Goal: Information Seeking & Learning: Check status

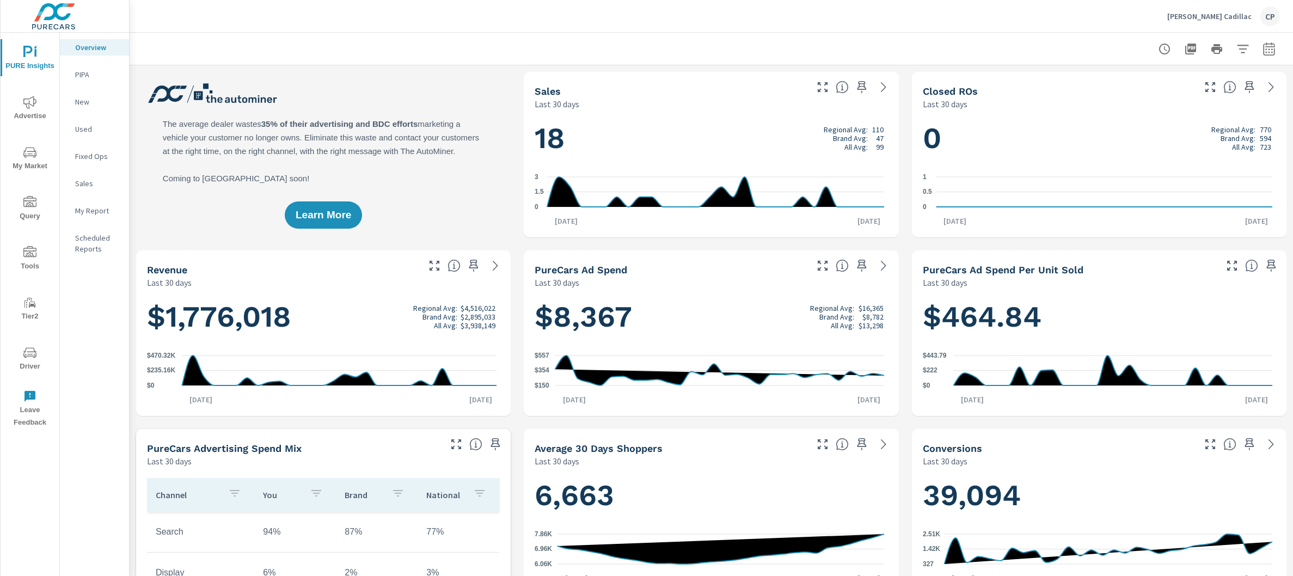
scroll to position [1, 0]
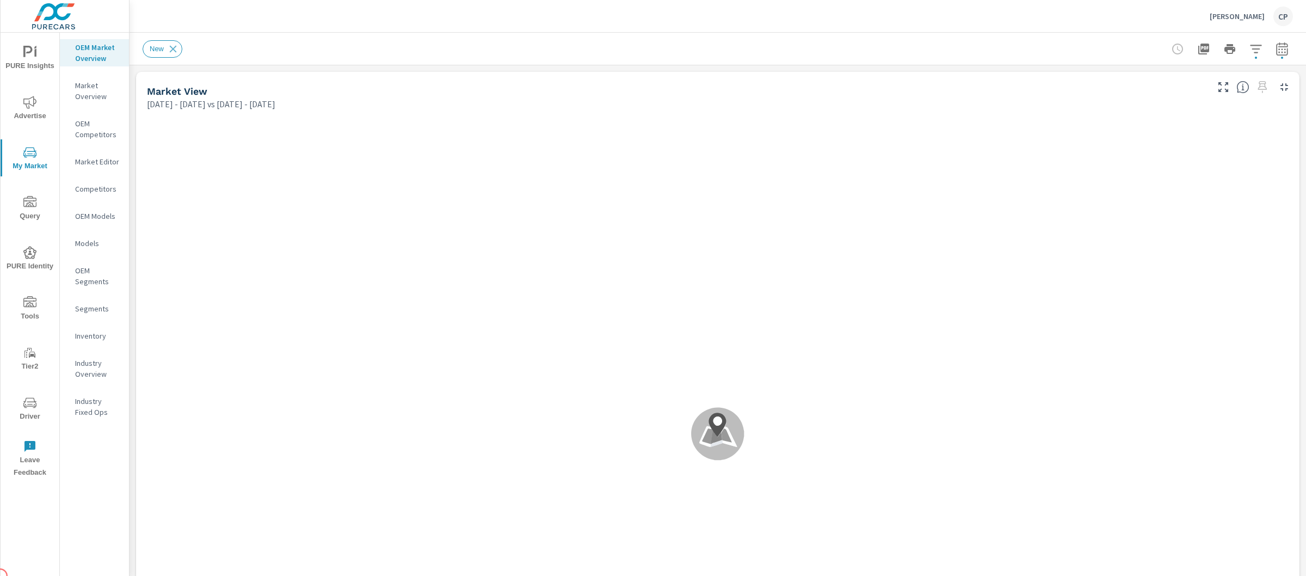
scroll to position [1, 0]
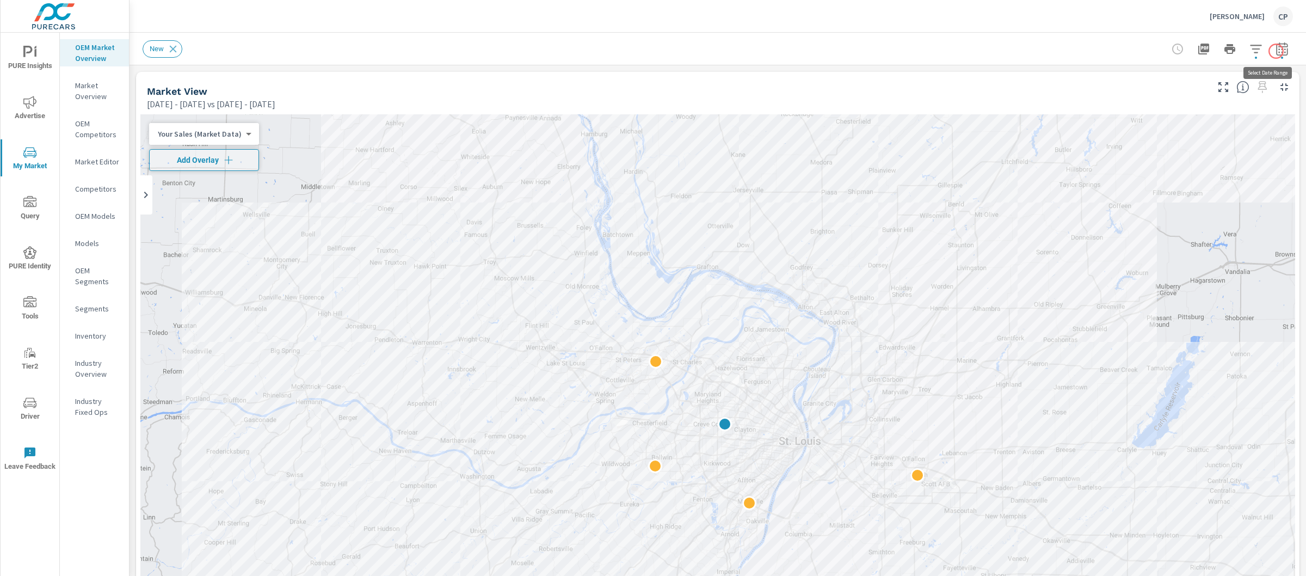
click at [1276, 53] on icon "button" at bounding box center [1282, 48] width 13 height 13
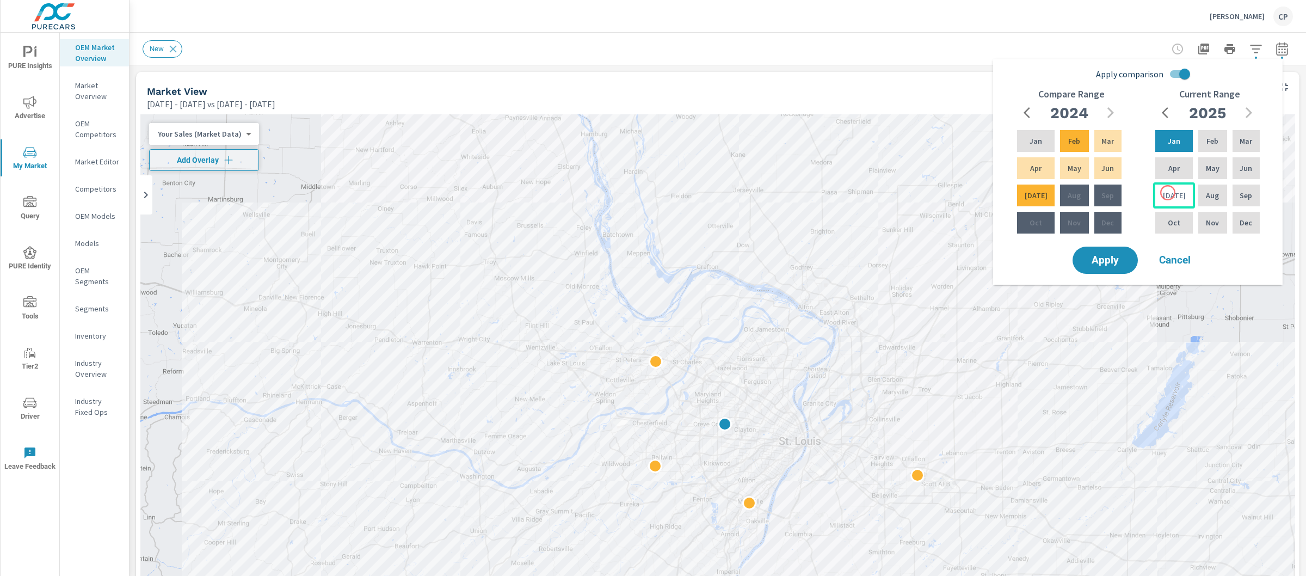
click at [1168, 193] on p "Jul" at bounding box center [1174, 195] width 23 height 11
click at [1213, 140] on p "Feb" at bounding box center [1213, 141] width 12 height 11
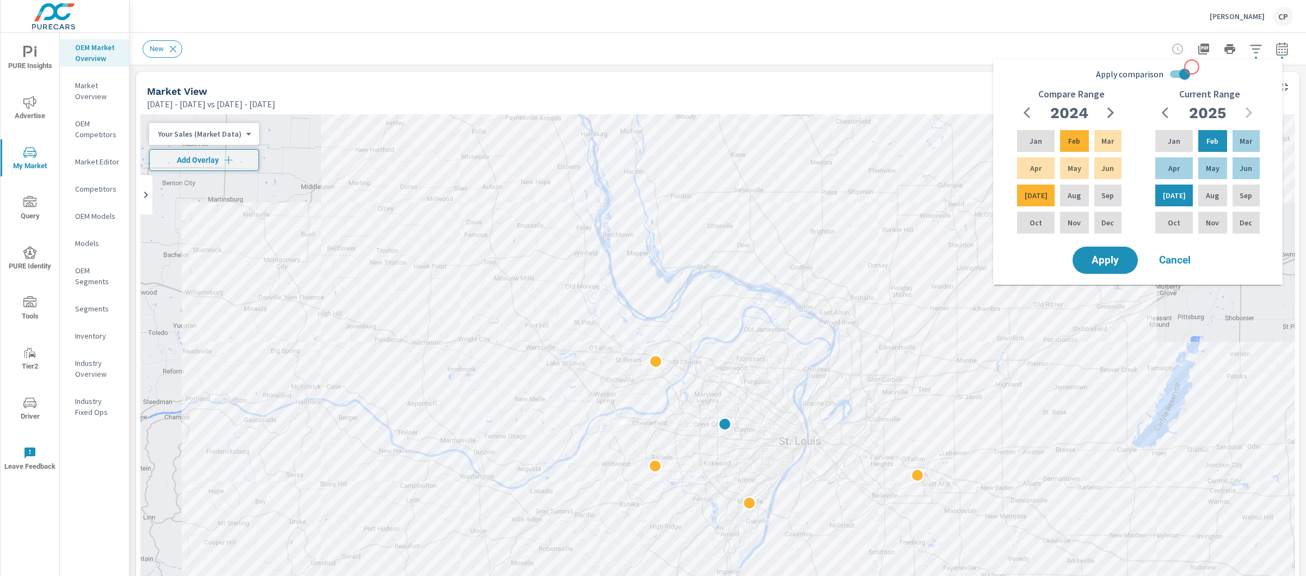
click at [1185, 71] on input "Apply comparison" at bounding box center [1185, 74] width 62 height 21
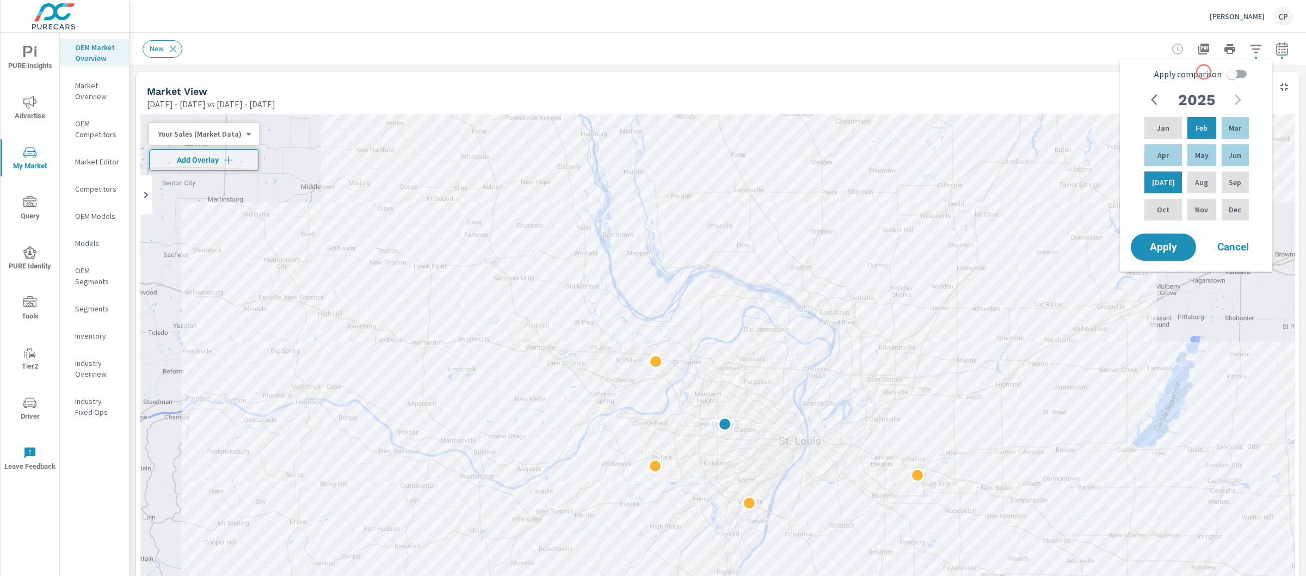
click at [1230, 73] on input "Apply comparison" at bounding box center [1232, 74] width 62 height 21
checkbox input "true"
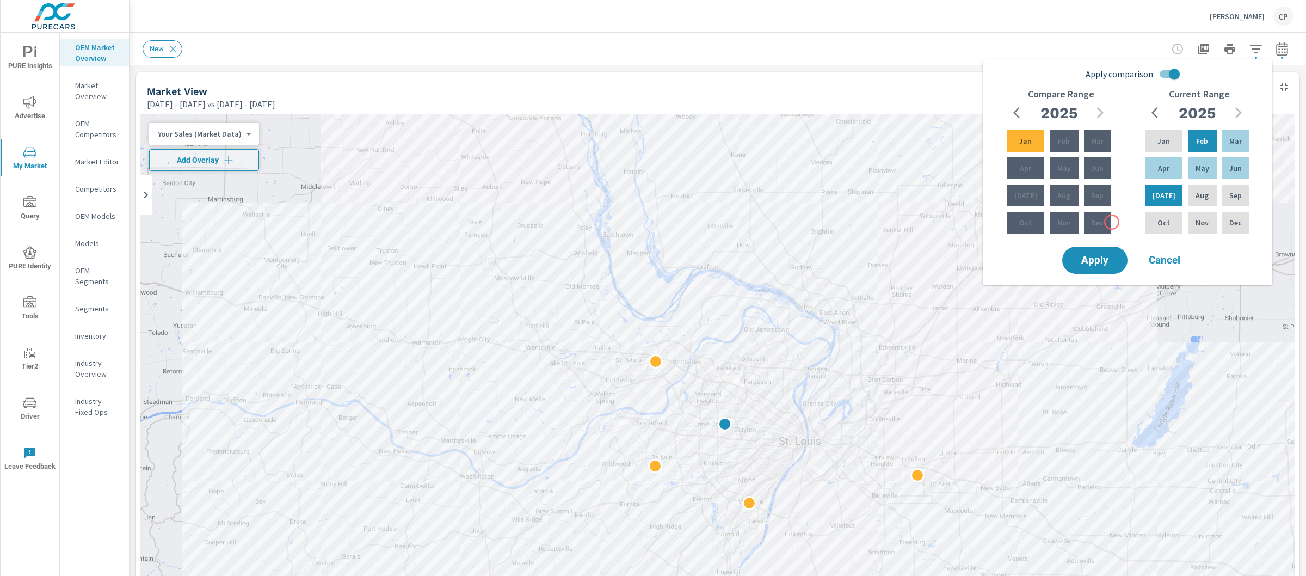
click at [1104, 243] on div "Compare Range 2025 Jan Feb Mar Apr May Jun Jul Aug Sep Oct Nov Dec" at bounding box center [1061, 167] width 138 height 156
click at [1099, 250] on button "Apply" at bounding box center [1094, 260] width 67 height 28
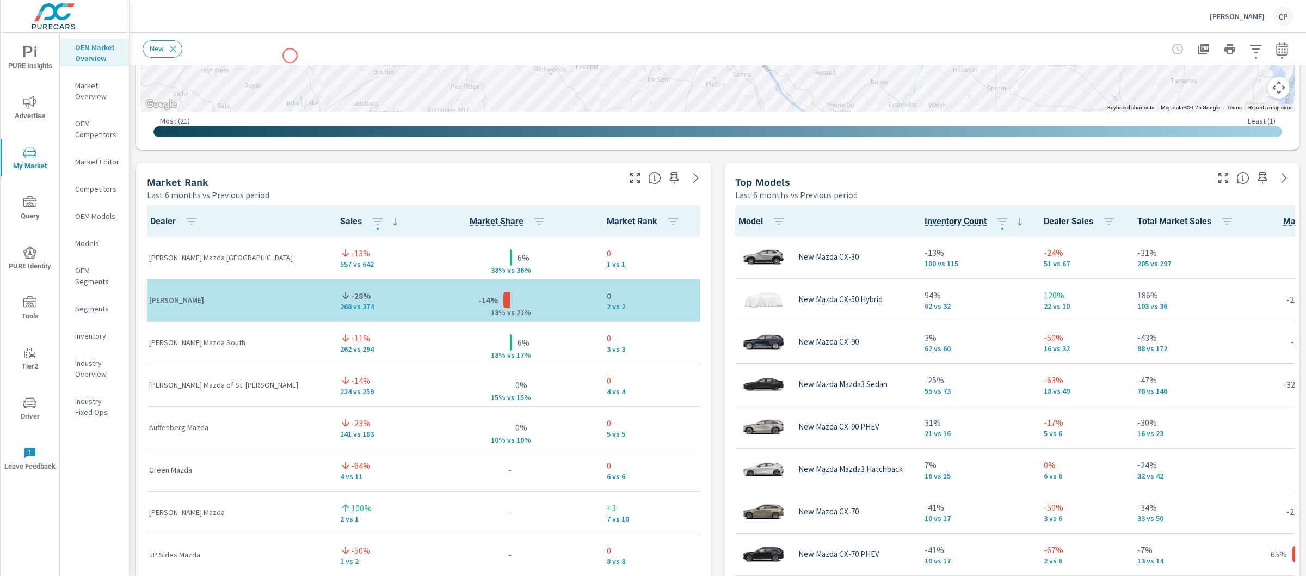
scroll to position [640, 0]
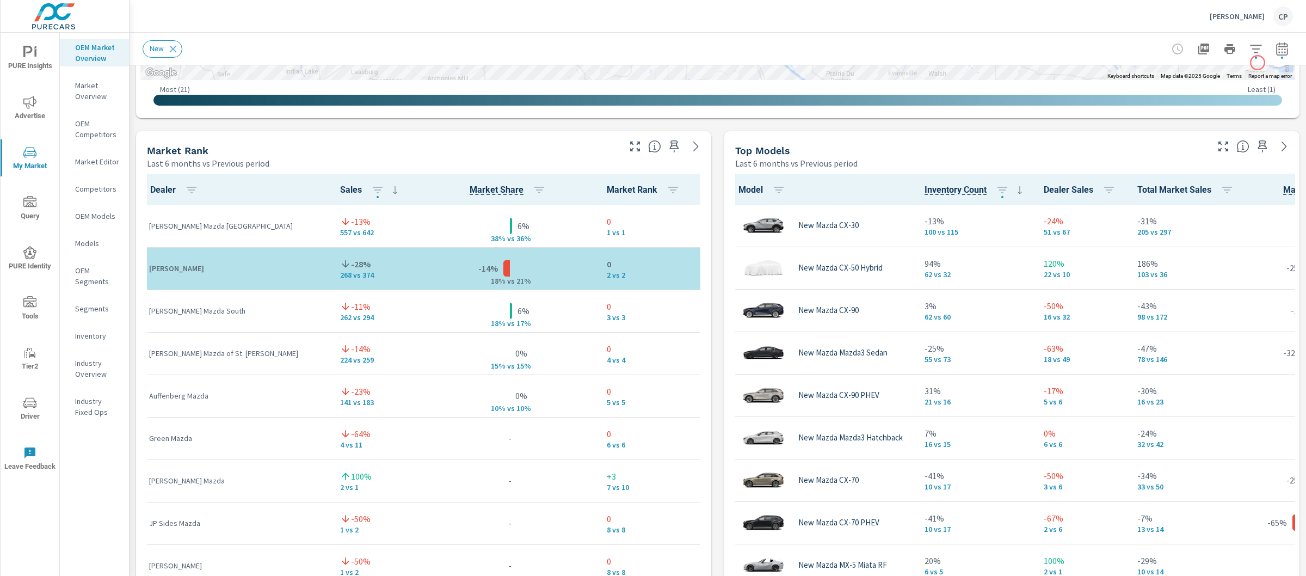
click at [1276, 50] on icon "button" at bounding box center [1282, 48] width 13 height 13
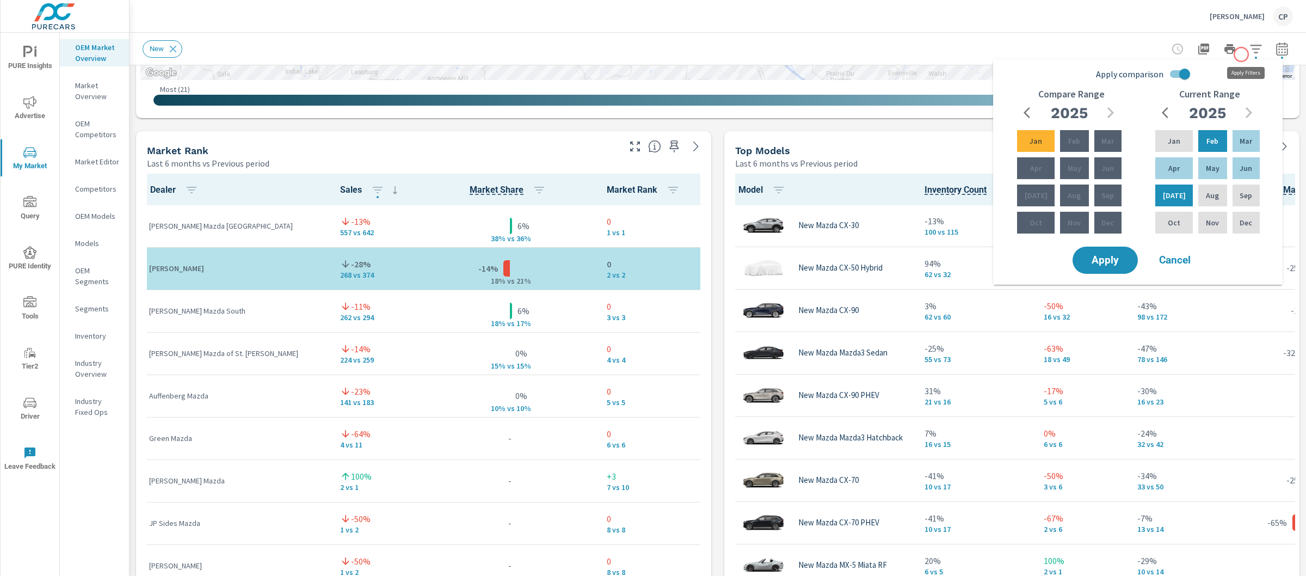
click at [1250, 54] on icon "button" at bounding box center [1256, 48] width 13 height 13
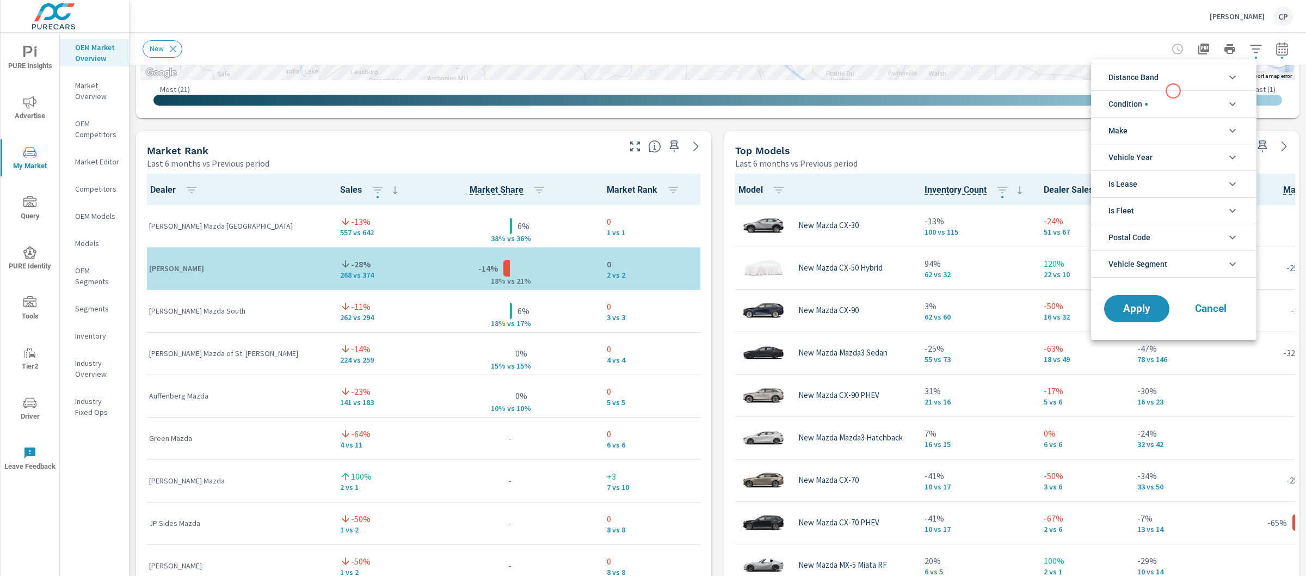
click at [1174, 85] on li "Distance Band" at bounding box center [1173, 77] width 165 height 27
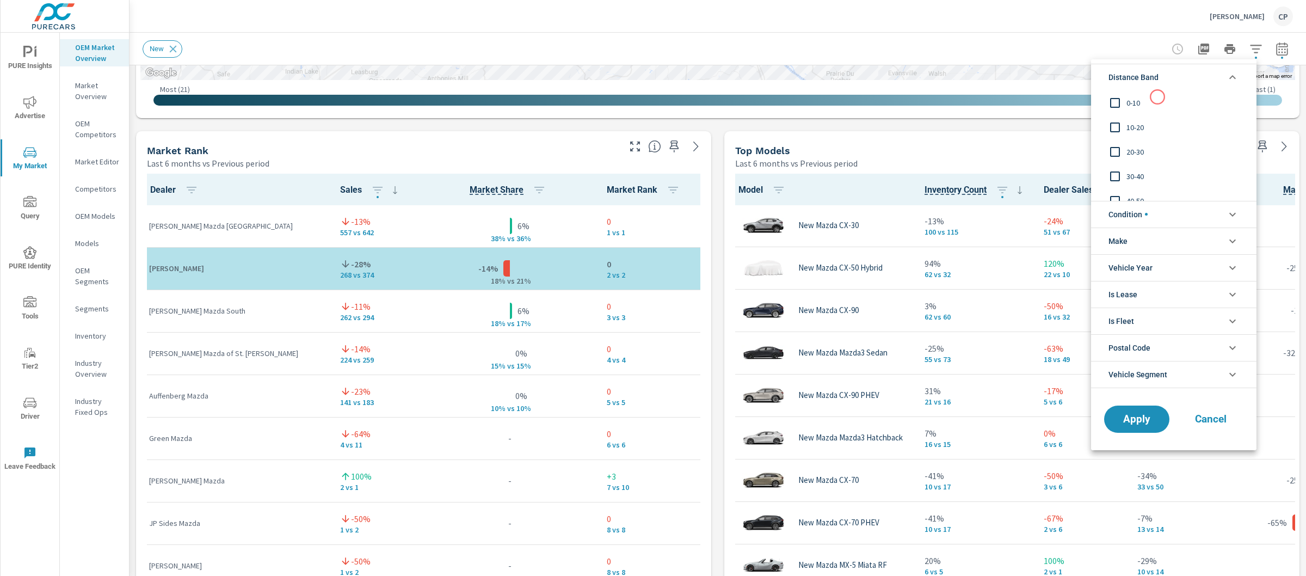
click at [1157, 97] on span "0-10" at bounding box center [1186, 102] width 119 height 13
click at [720, 193] on div at bounding box center [653, 288] width 1306 height 576
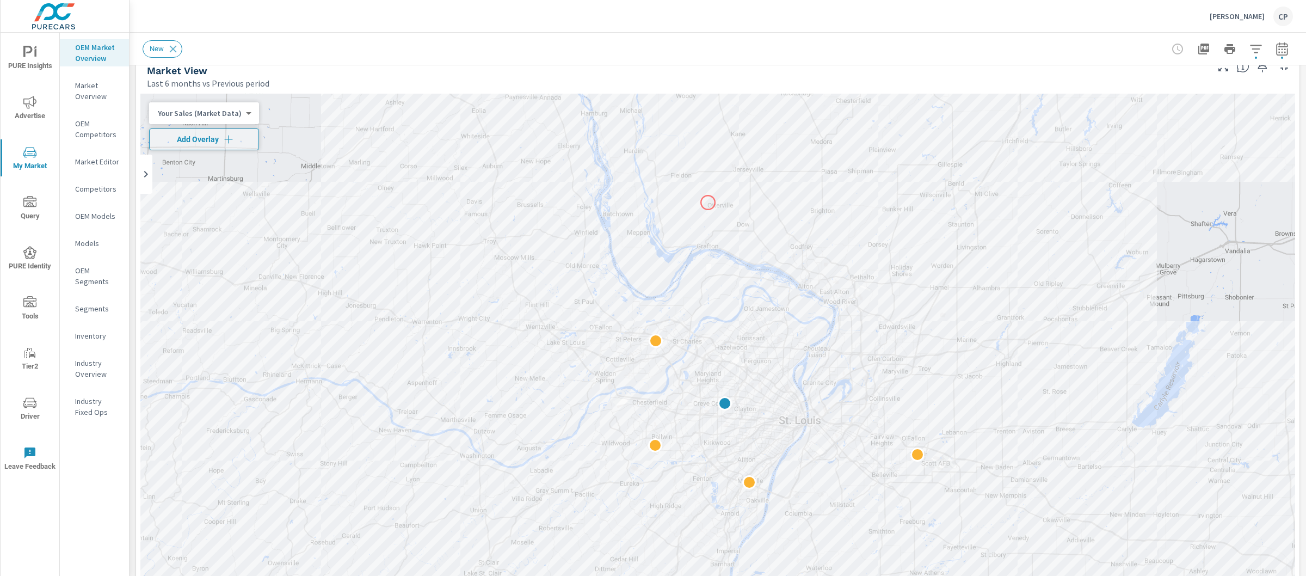
scroll to position [0, 0]
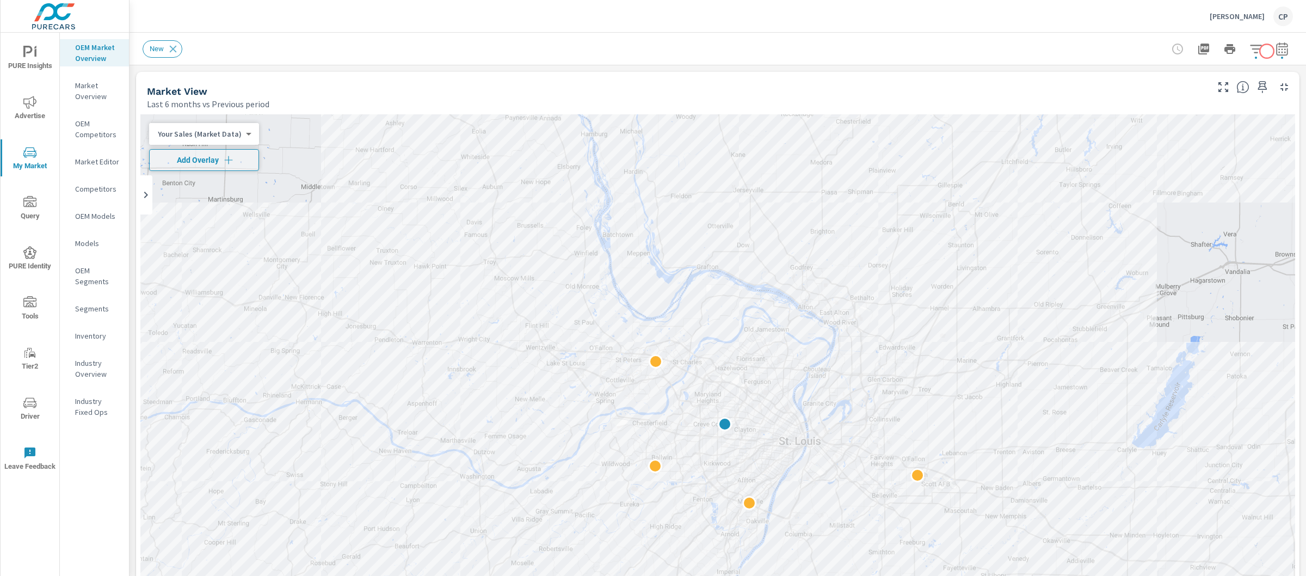
click at [1276, 52] on icon "button" at bounding box center [1281, 48] width 11 height 13
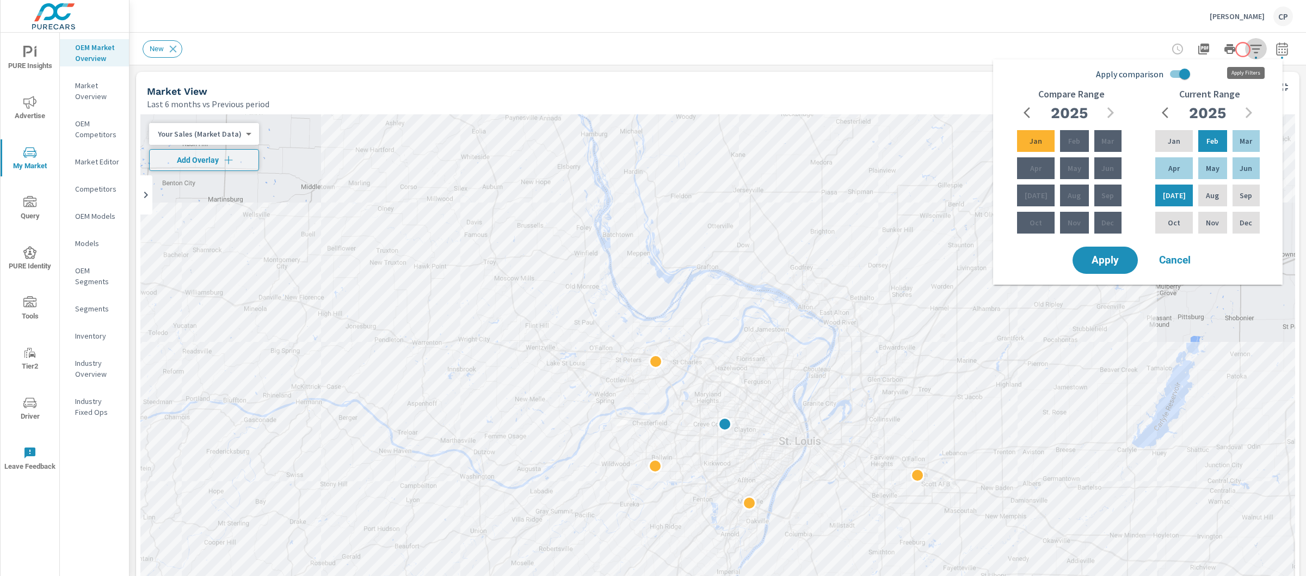
click at [1250, 50] on icon "button" at bounding box center [1256, 48] width 13 height 13
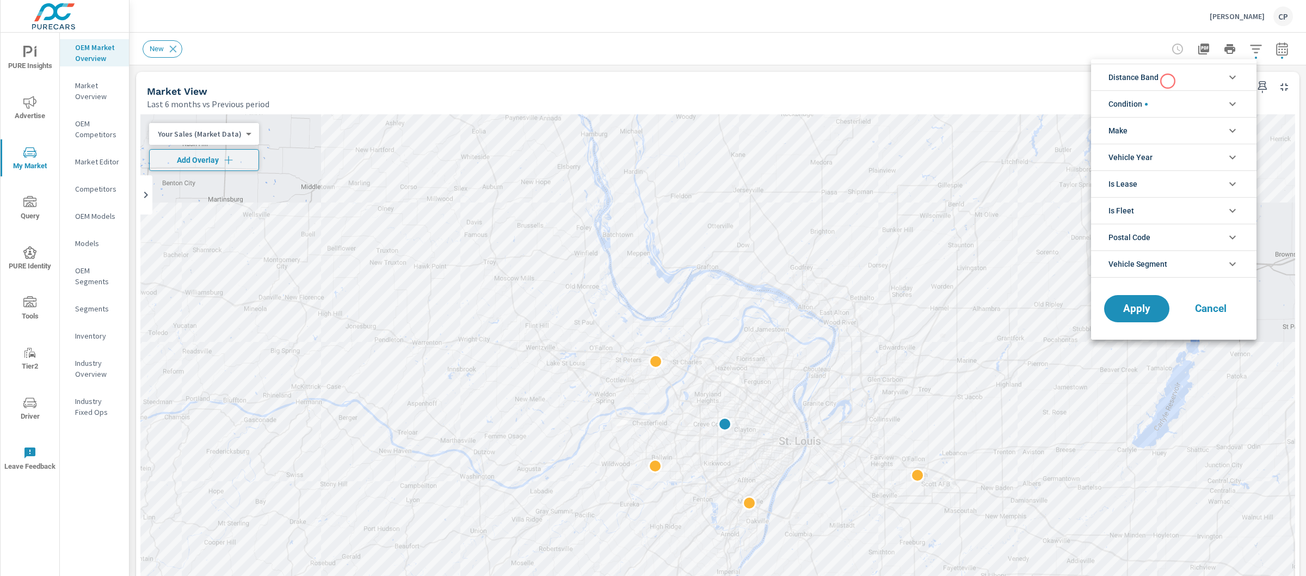
click at [1168, 81] on li "Distance Band" at bounding box center [1173, 77] width 165 height 27
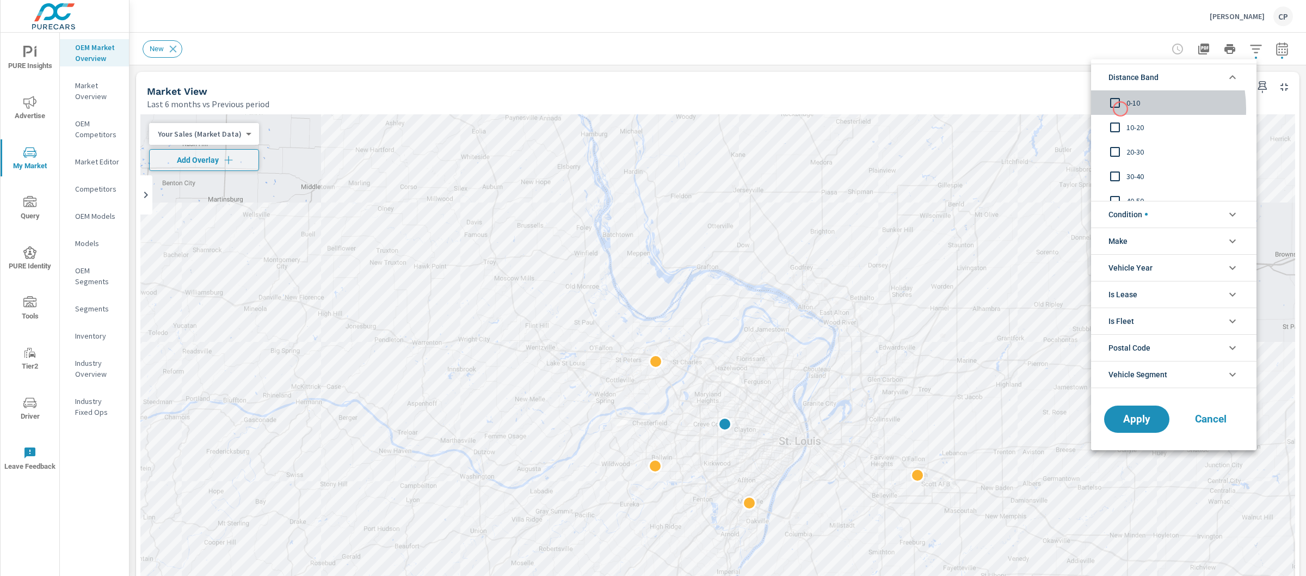
click at [1121, 109] on input "filter options" at bounding box center [1115, 102] width 23 height 23
click at [1134, 415] on span "Apply" at bounding box center [1137, 419] width 45 height 10
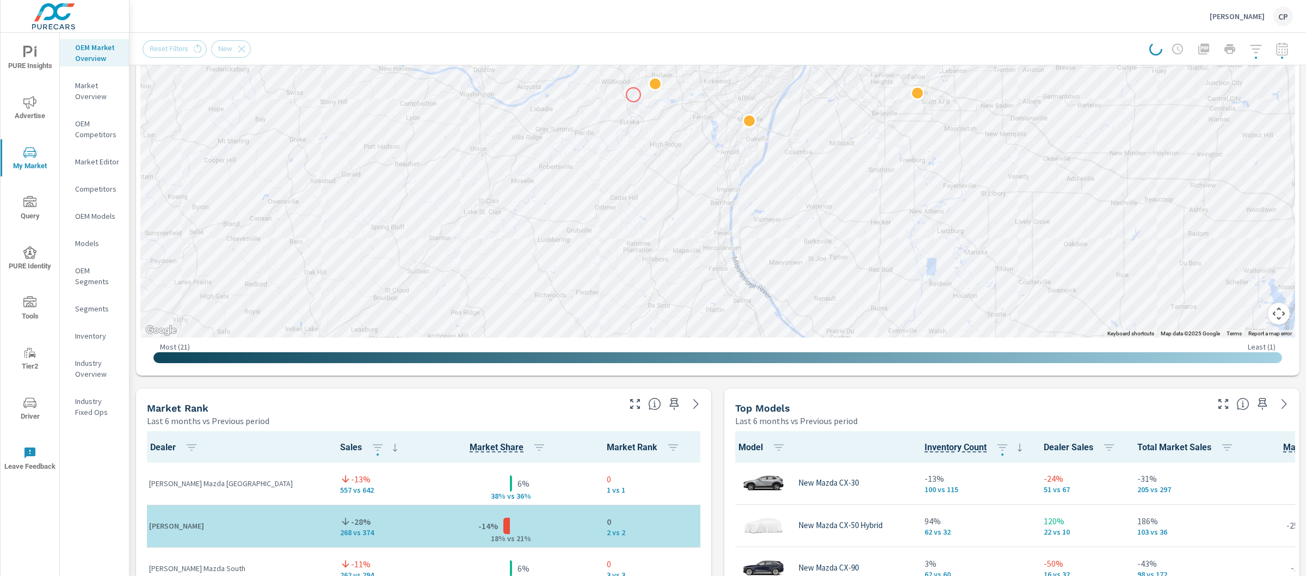
scroll to position [629, 0]
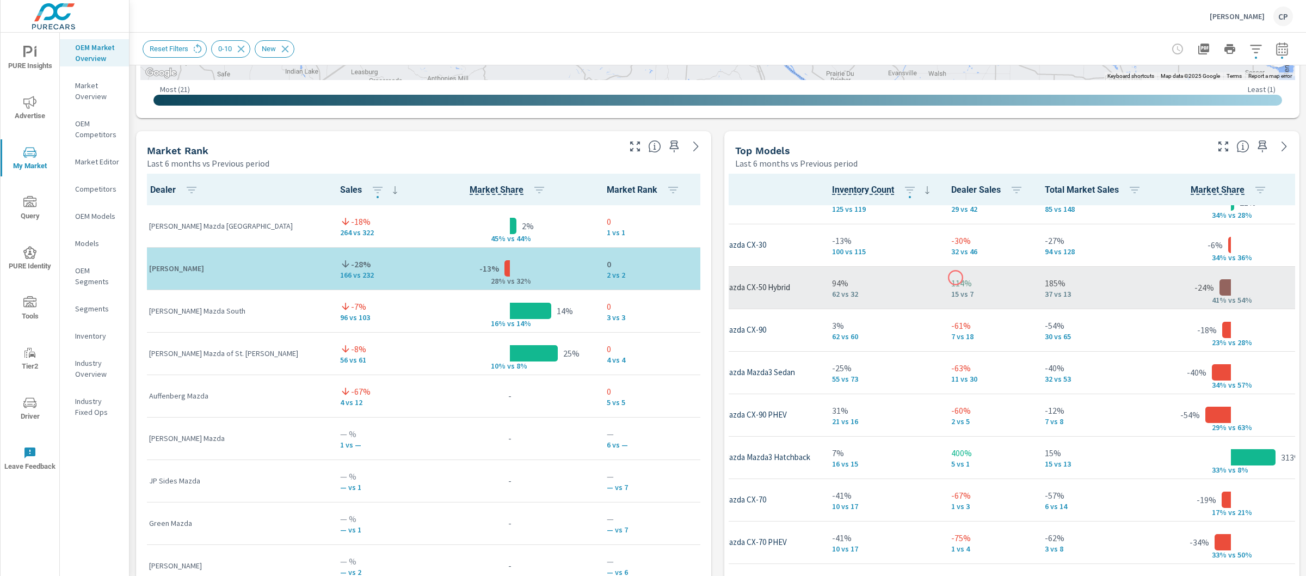
scroll to position [64, 93]
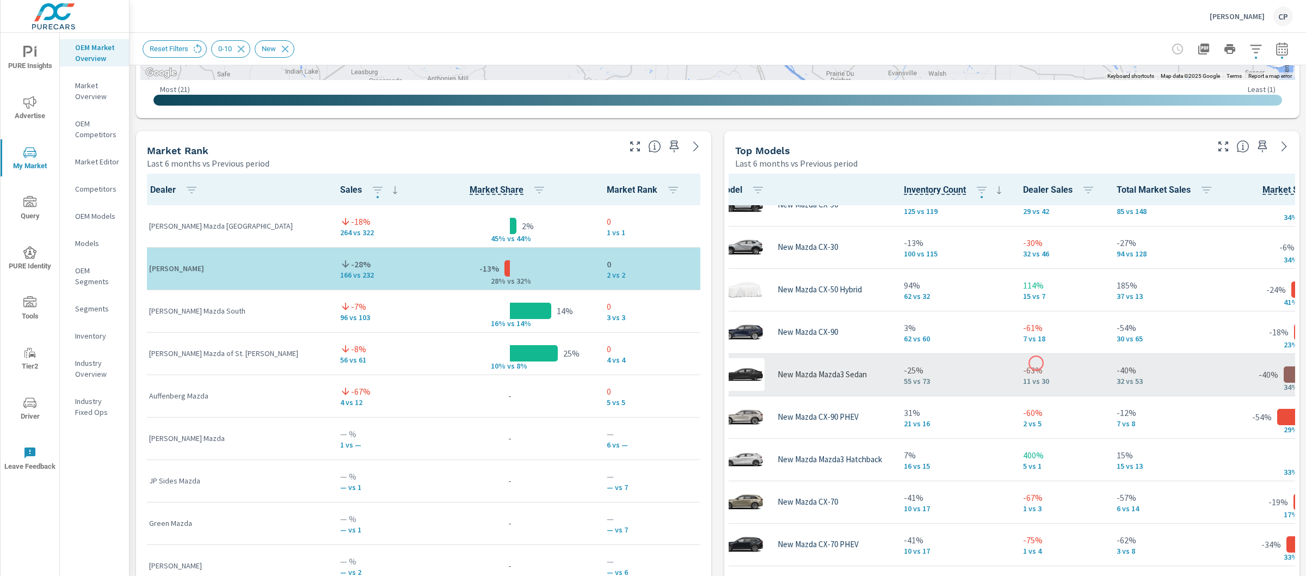
scroll to position [4, 21]
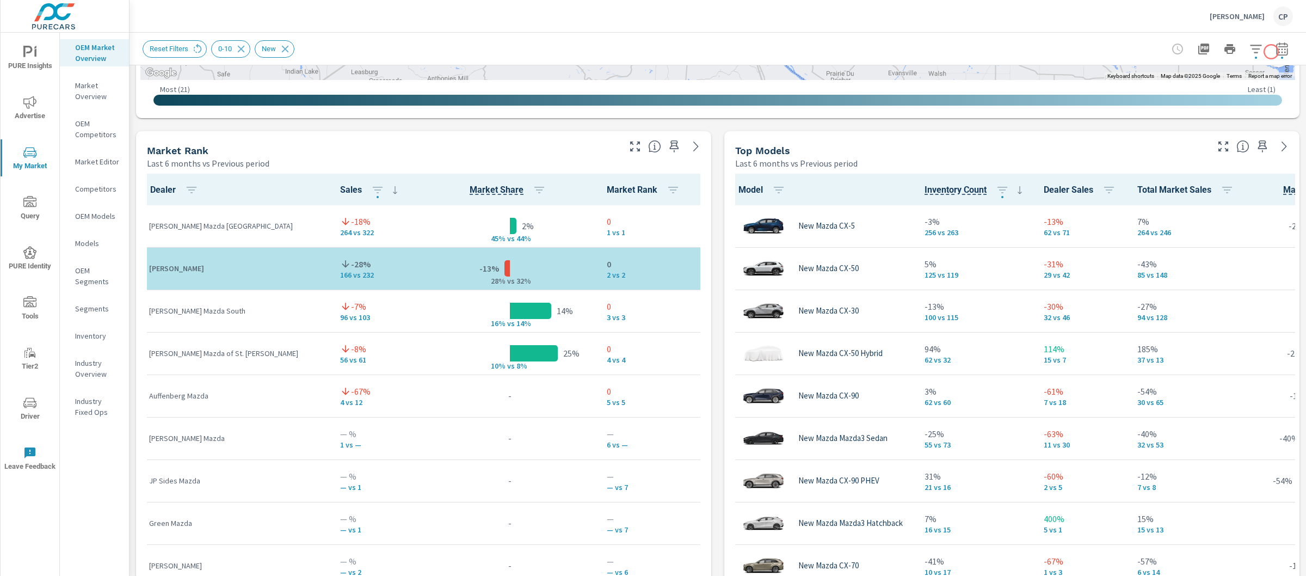
click at [1276, 50] on icon "button" at bounding box center [1282, 48] width 13 height 13
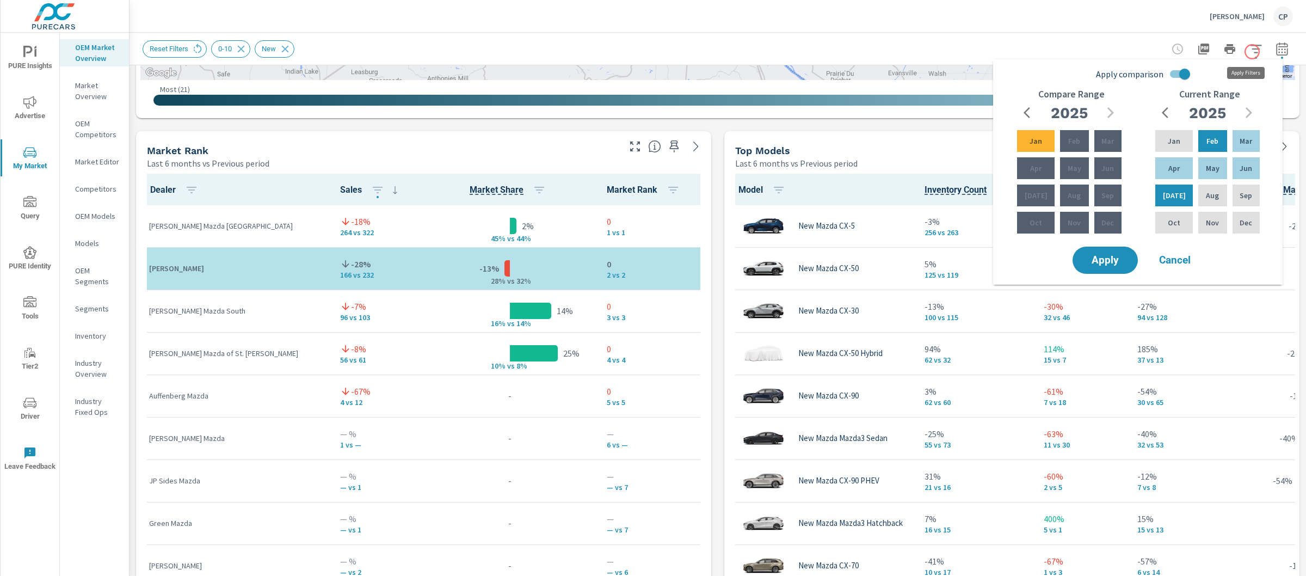
click at [1253, 50] on button "button" at bounding box center [1256, 49] width 22 height 22
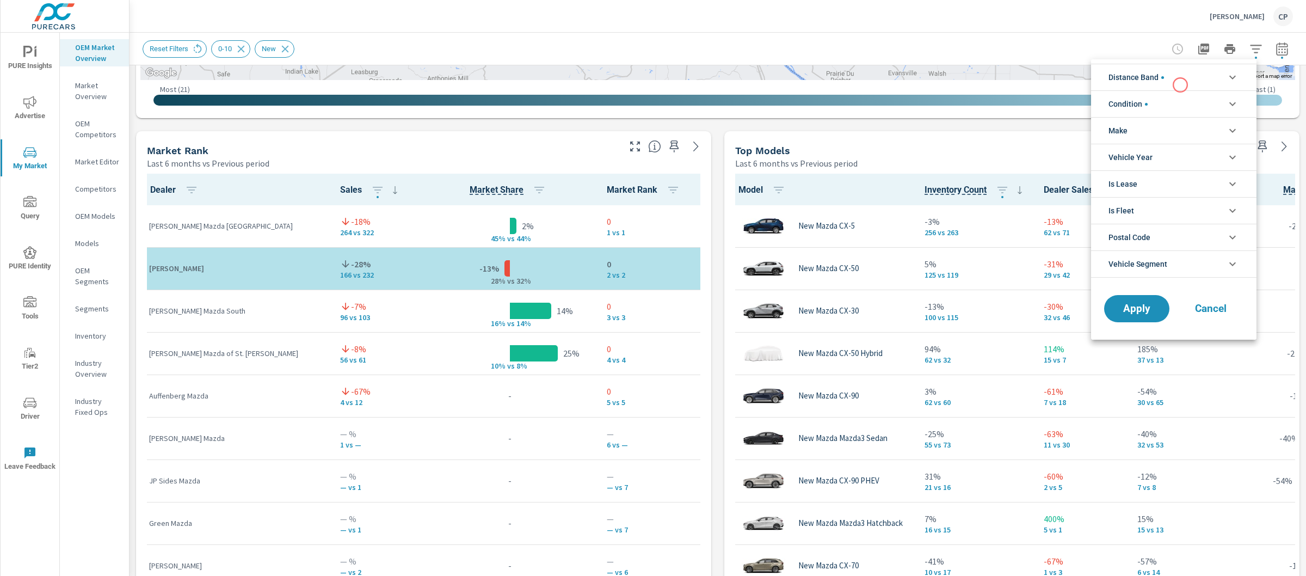
click at [1180, 78] on li "Distance Band" at bounding box center [1173, 77] width 165 height 27
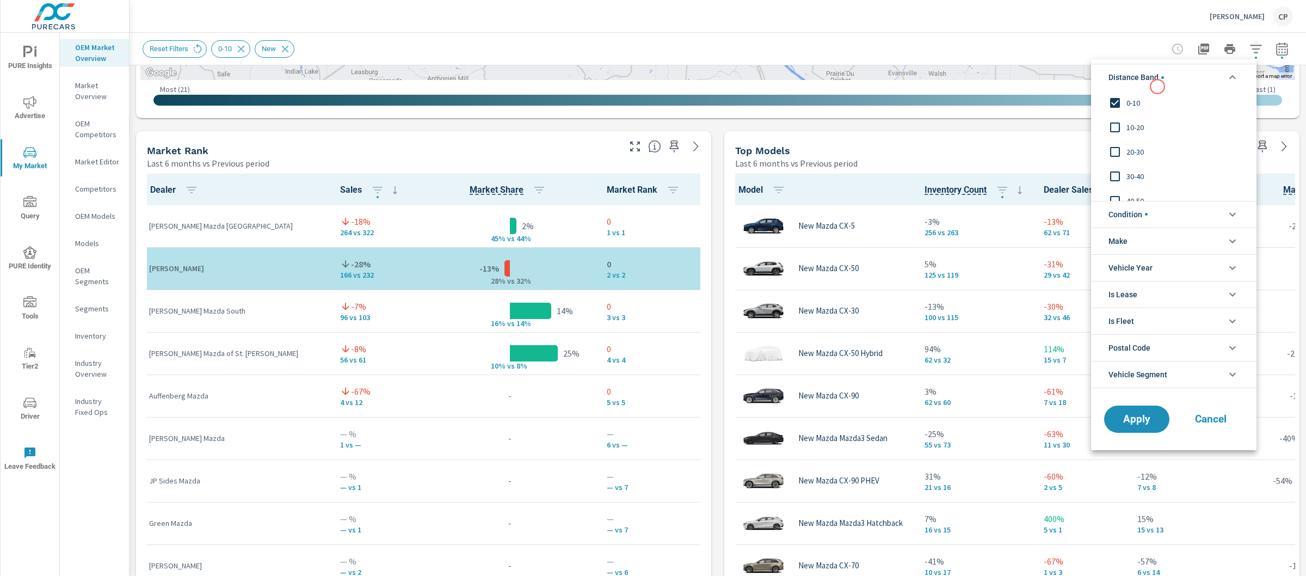
click at [1127, 100] on span "0-10" at bounding box center [1186, 102] width 119 height 13
click at [1142, 410] on button "Apply" at bounding box center [1136, 419] width 67 height 28
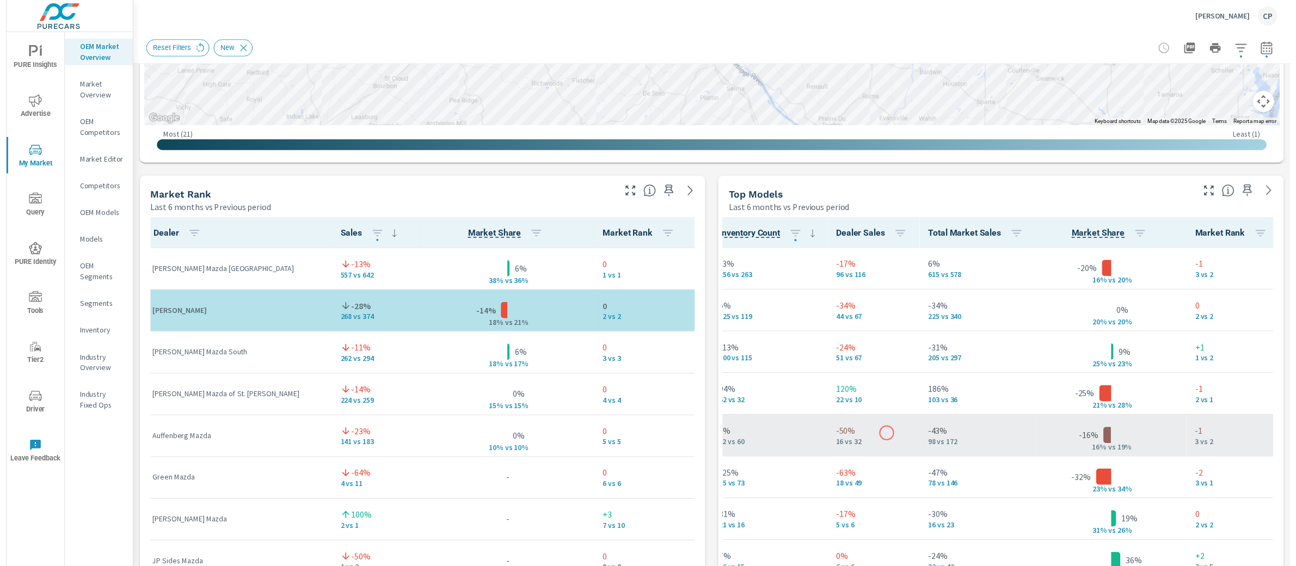
scroll to position [1, 218]
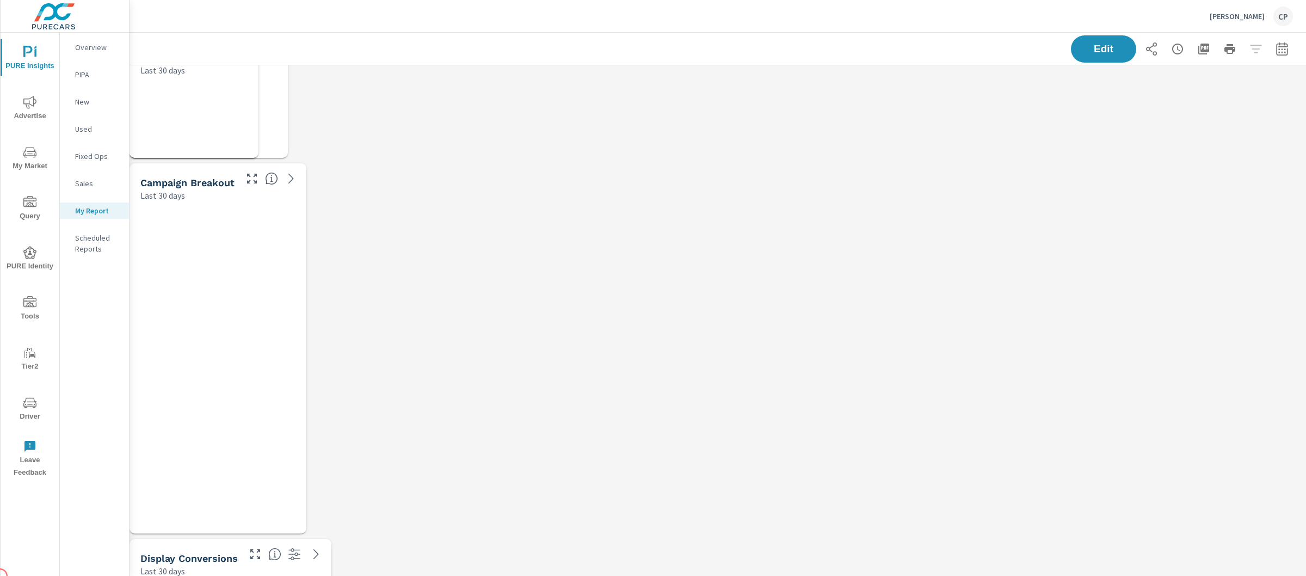
scroll to position [3782, 1188]
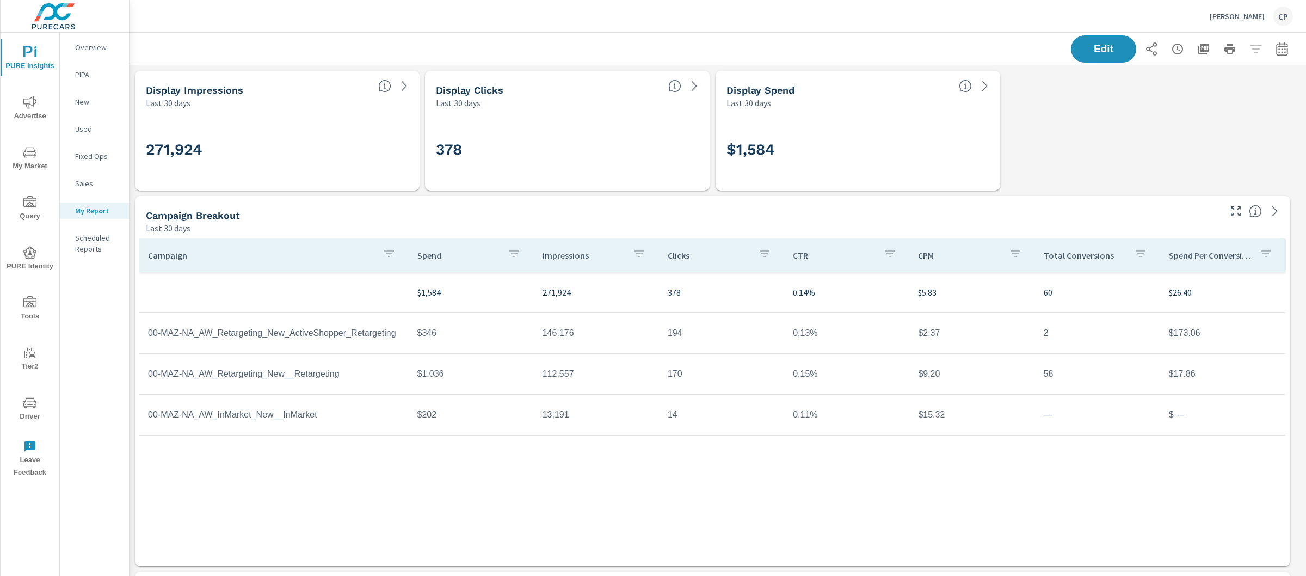
click at [1276, 45] on icon "button" at bounding box center [1281, 48] width 11 height 13
click at [1276, 45] on icon "button" at bounding box center [1282, 48] width 13 height 13
select select "Last 30 days"
click at [1276, 54] on icon "button" at bounding box center [1281, 48] width 11 height 13
click at [1226, 98] on select "Custom Yesterday Last week Last 7 days Last 14 days Last 30 days Last 45 days L…" at bounding box center [1185, 94] width 109 height 22
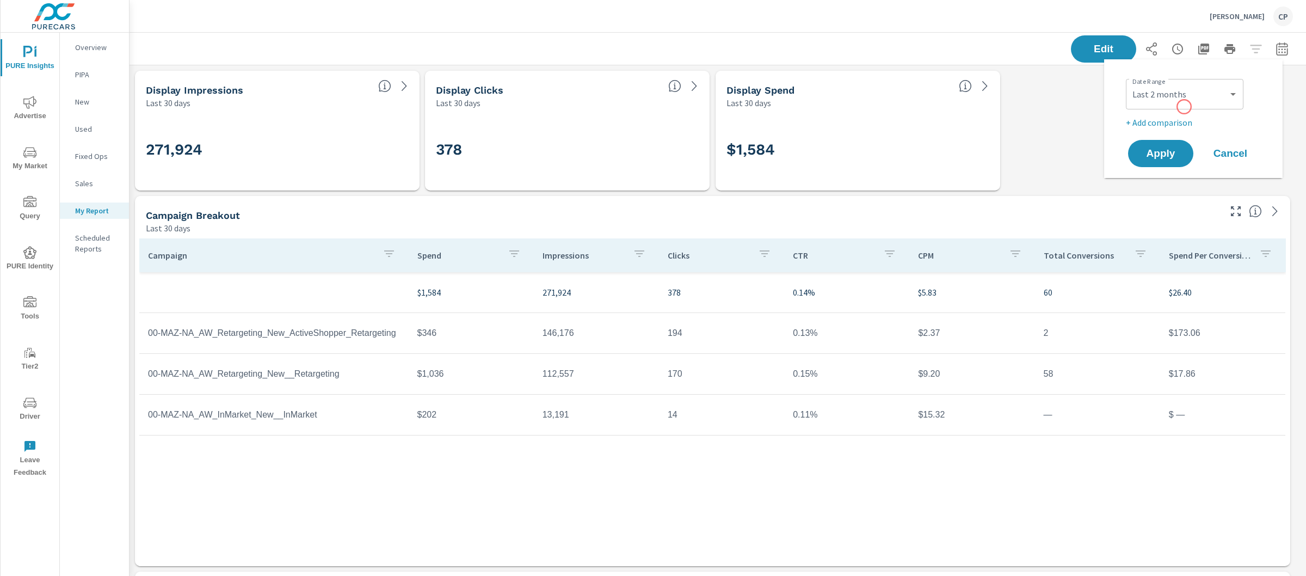
click at [1185, 107] on div "Custom Yesterday Last week Last 7 days Last 14 days Last 30 days Last 45 days L…" at bounding box center [1185, 94] width 118 height 30
click at [1185, 95] on select "Custom Yesterday Last week Last 7 days Last 14 days Last 30 days Last 45 days L…" at bounding box center [1185, 94] width 109 height 22
select select "Last month"
drag, startPoint x: 1175, startPoint y: 108, endPoint x: 1167, endPoint y: 119, distance: 13.9
click at [1167, 119] on p "+ Add comparison" at bounding box center [1195, 122] width 139 height 13
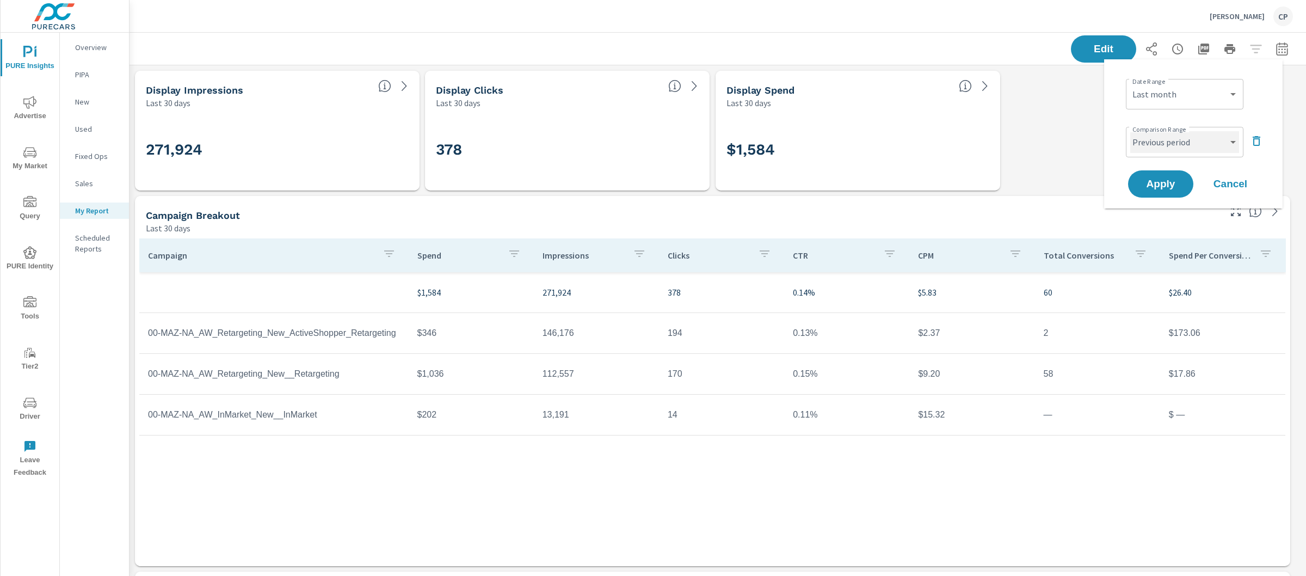
click at [1169, 148] on select "Custom Previous period Previous month Previous year" at bounding box center [1185, 142] width 109 height 22
select select "Previous month"
click at [1257, 142] on icon "button" at bounding box center [1256, 140] width 13 height 13
click at [1154, 154] on span "Apply" at bounding box center [1161, 154] width 45 height 10
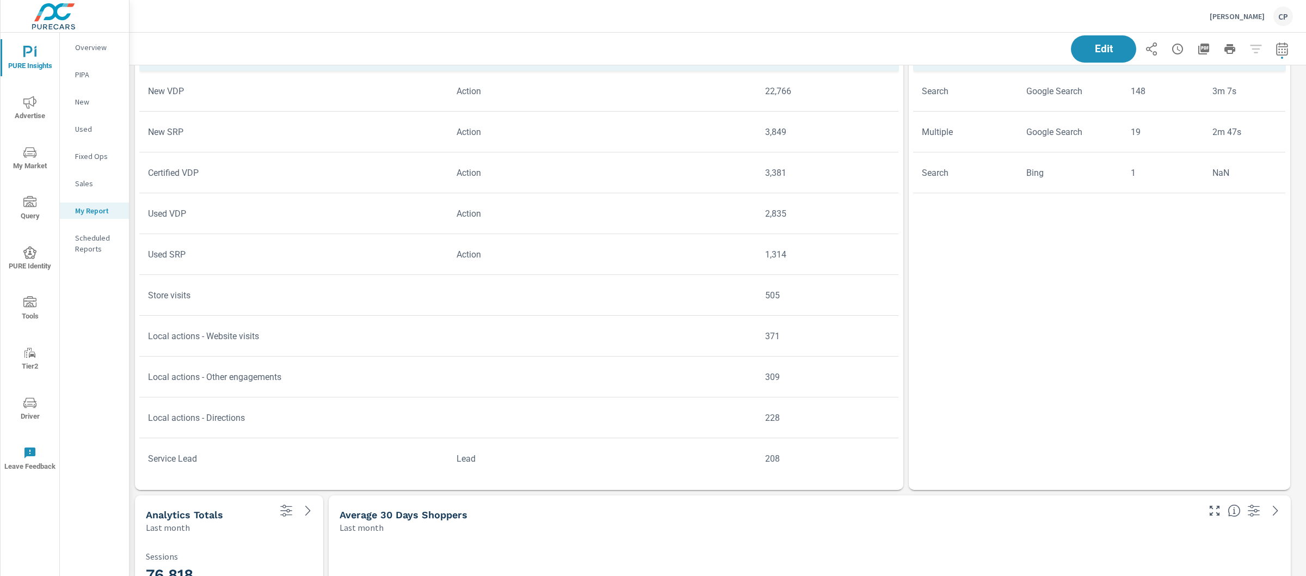
scroll to position [2523, 0]
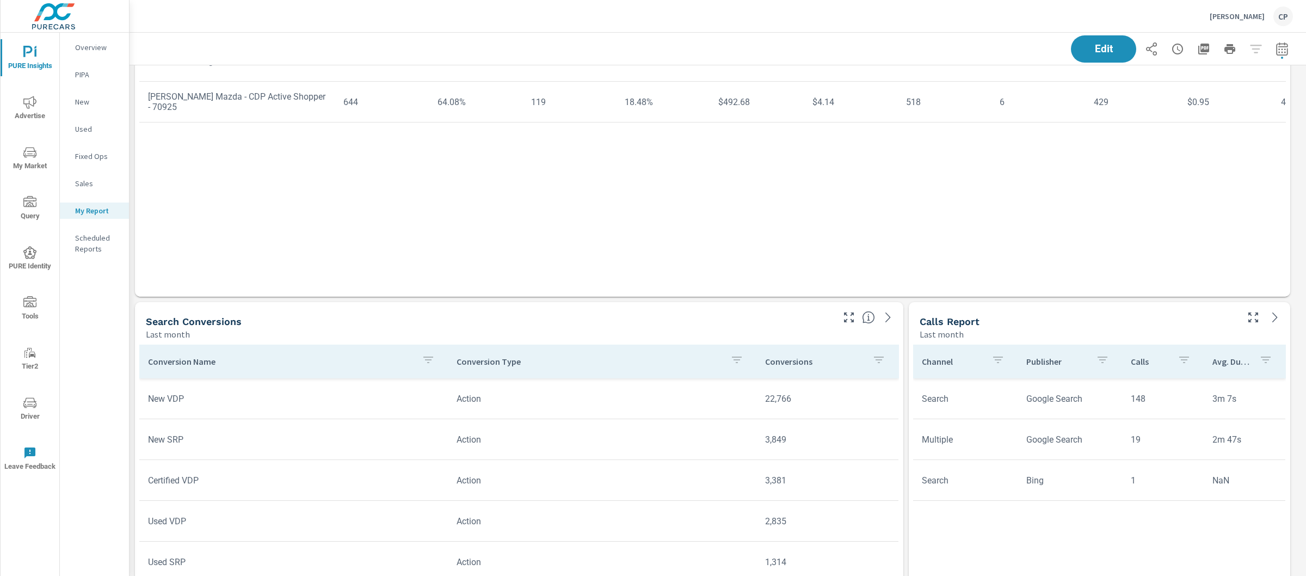
click at [1276, 51] on icon "button" at bounding box center [1282, 48] width 13 height 13
select select "Last month"
click at [1276, 51] on icon "button" at bounding box center [1282, 48] width 13 height 13
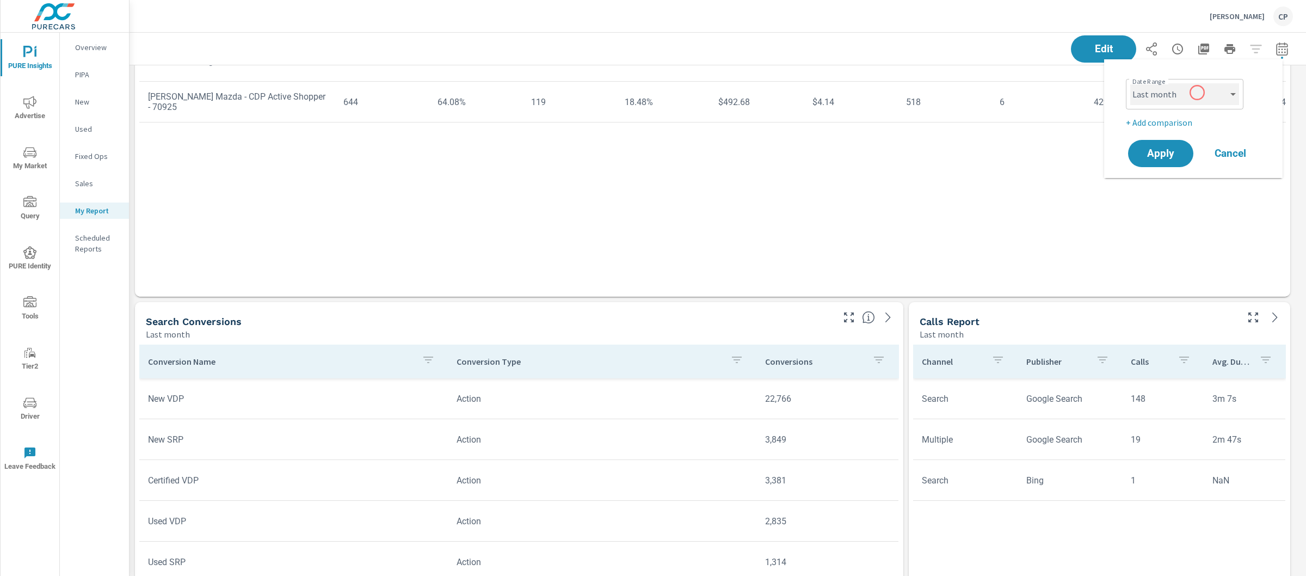
click at [1197, 93] on select "Custom [DATE] Last week Last 7 days Last 14 days Last 30 days Last 45 days Last…" at bounding box center [1185, 94] width 109 height 22
select select "Month to date"
click at [1171, 142] on button "Apply" at bounding box center [1160, 153] width 67 height 28
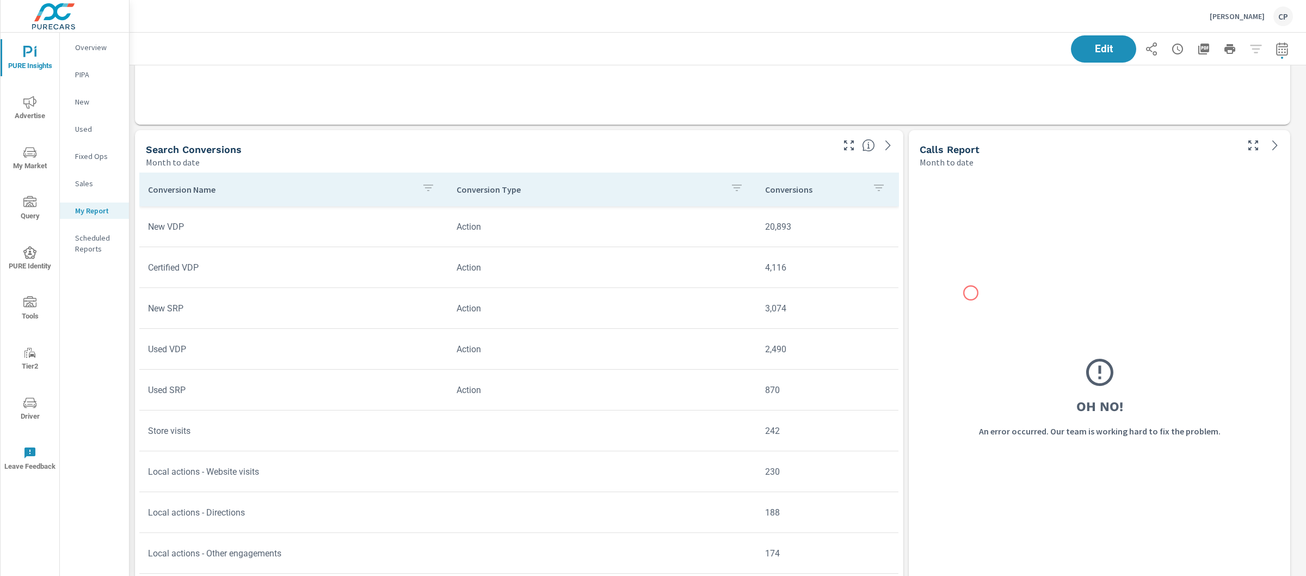
scroll to position [2696, 0]
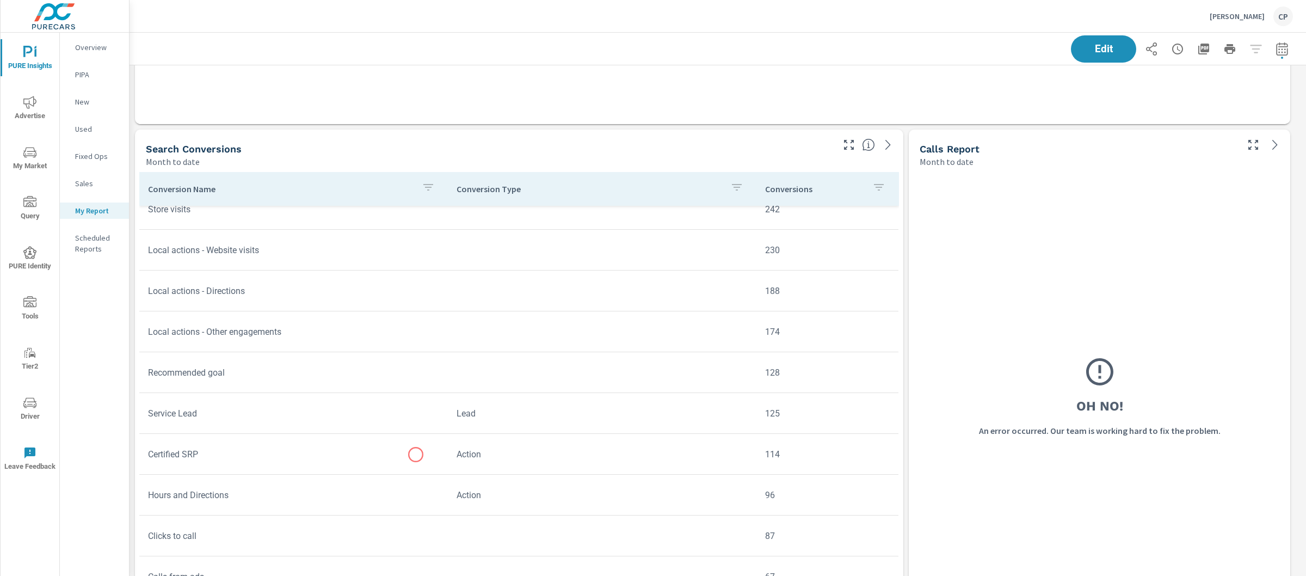
scroll to position [222, 0]
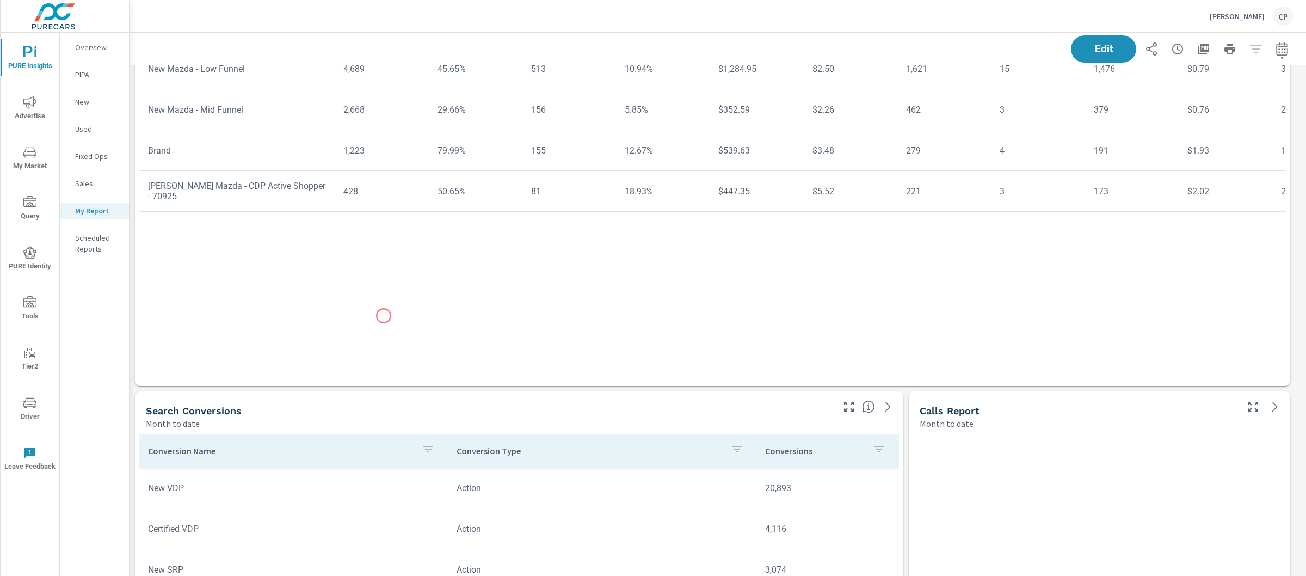
scroll to position [2309, 0]
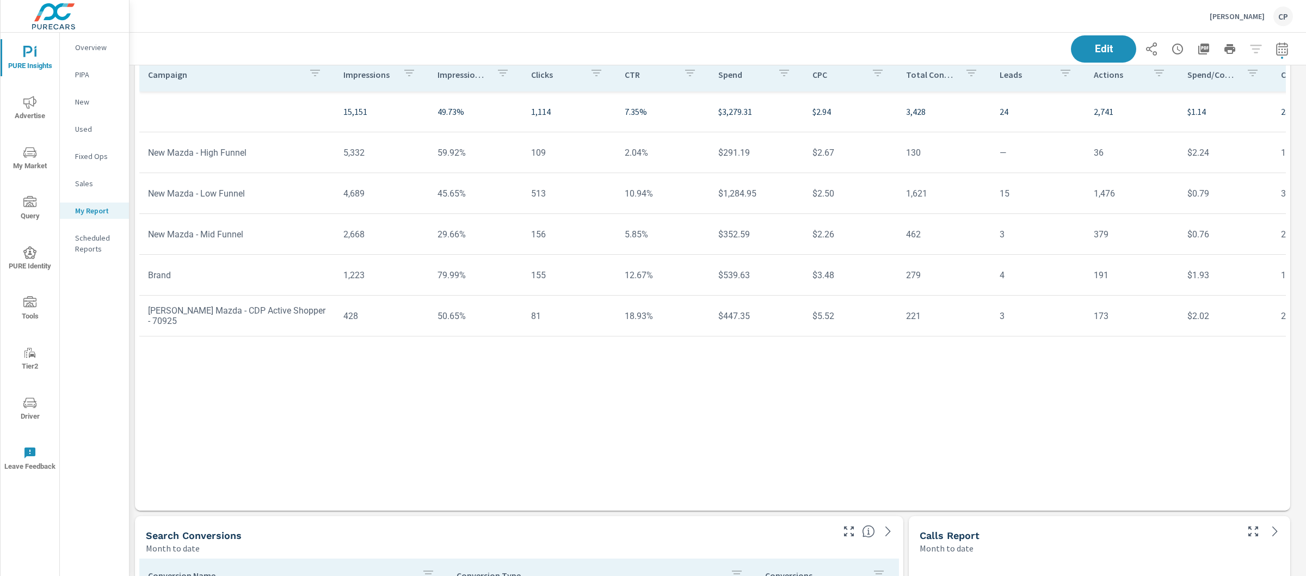
click at [1276, 46] on icon "button" at bounding box center [1282, 48] width 13 height 13
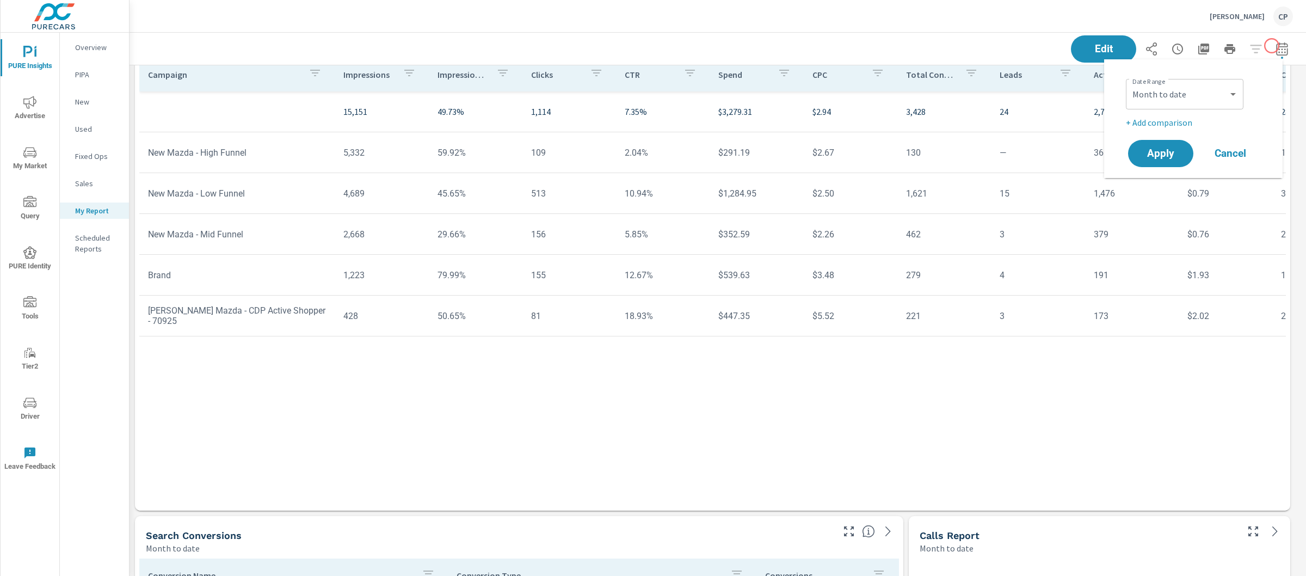
scroll to position [3782, 1188]
click at [1236, 73] on div "Date Range Custom Yesterday Last week Last 7 days Last 14 days Last 30 days Las…" at bounding box center [1194, 118] width 152 height 101
click at [1229, 84] on select "Custom Yesterday Last week Last 7 days Last 14 days Last 30 days Last 45 days L…" at bounding box center [1185, 94] width 109 height 22
select select "Last month"
click at [1168, 140] on button "Apply" at bounding box center [1160, 153] width 67 height 28
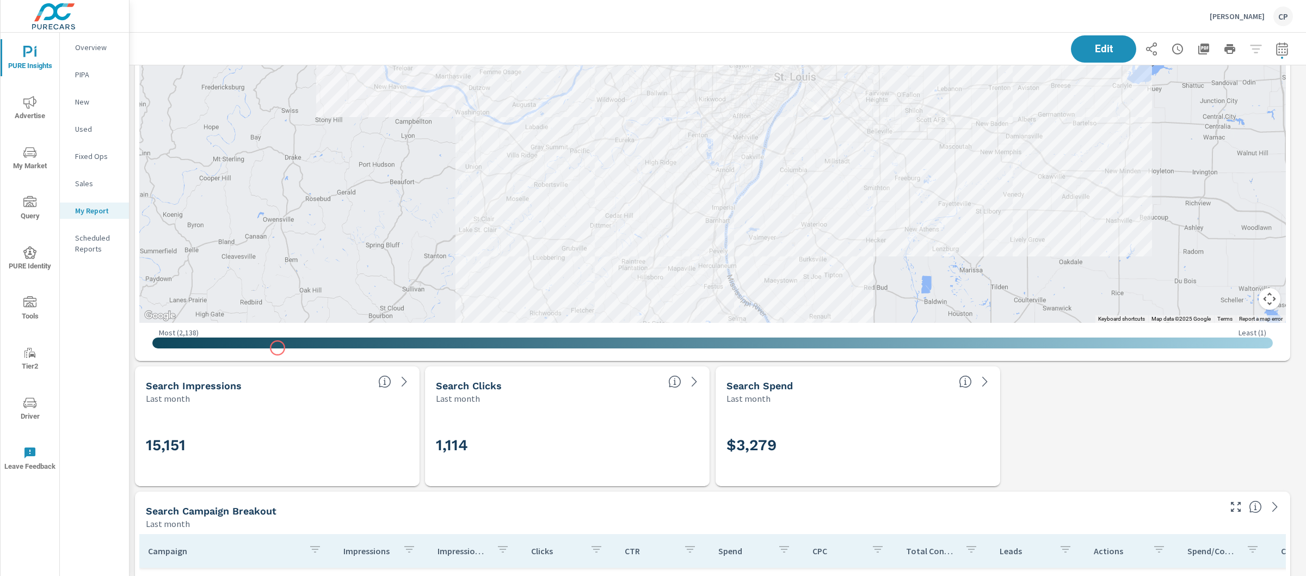
scroll to position [1546, 0]
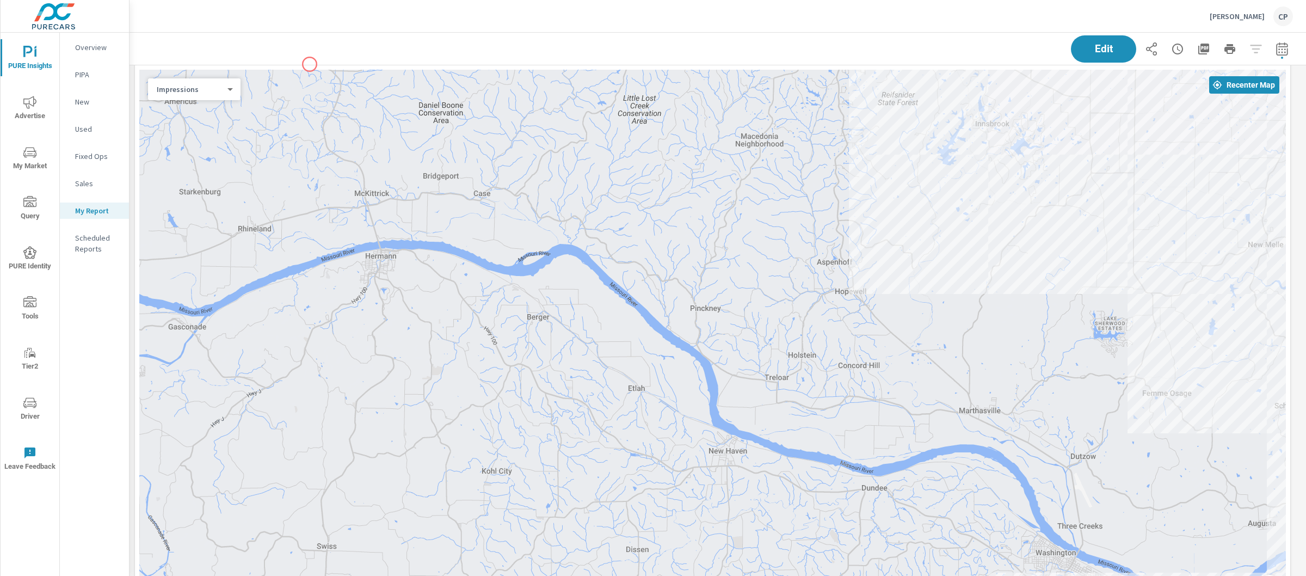
click at [310, 64] on div "Edit" at bounding box center [718, 49] width 1151 height 32
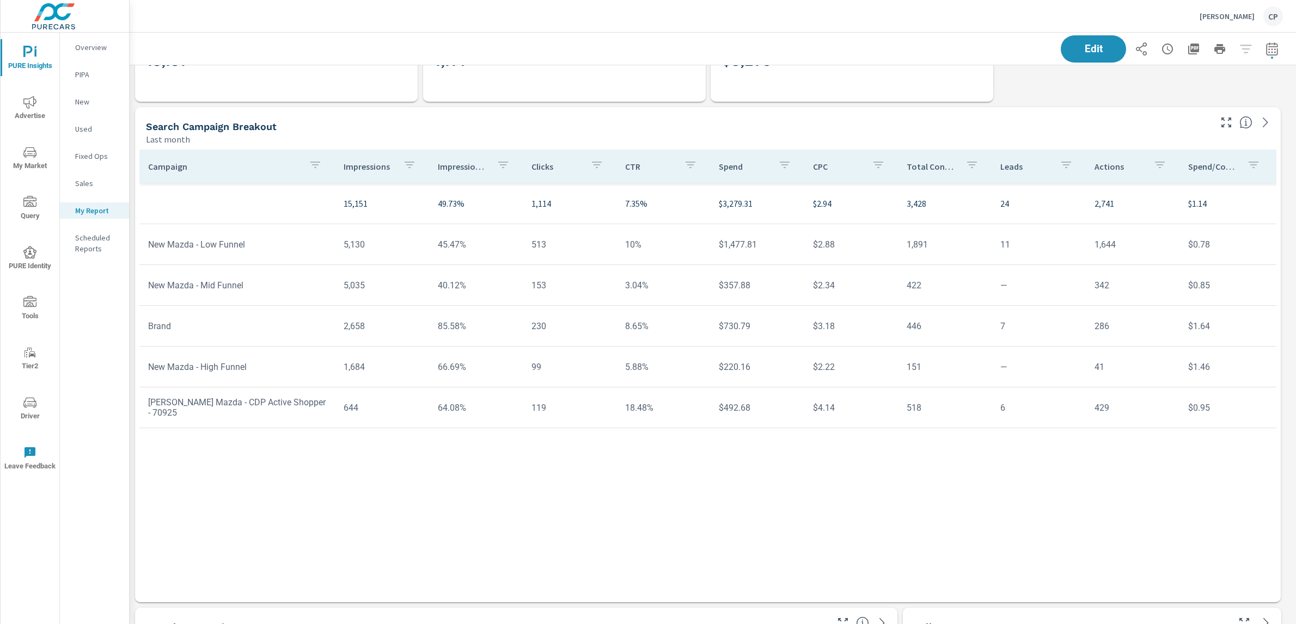
scroll to position [5, 5]
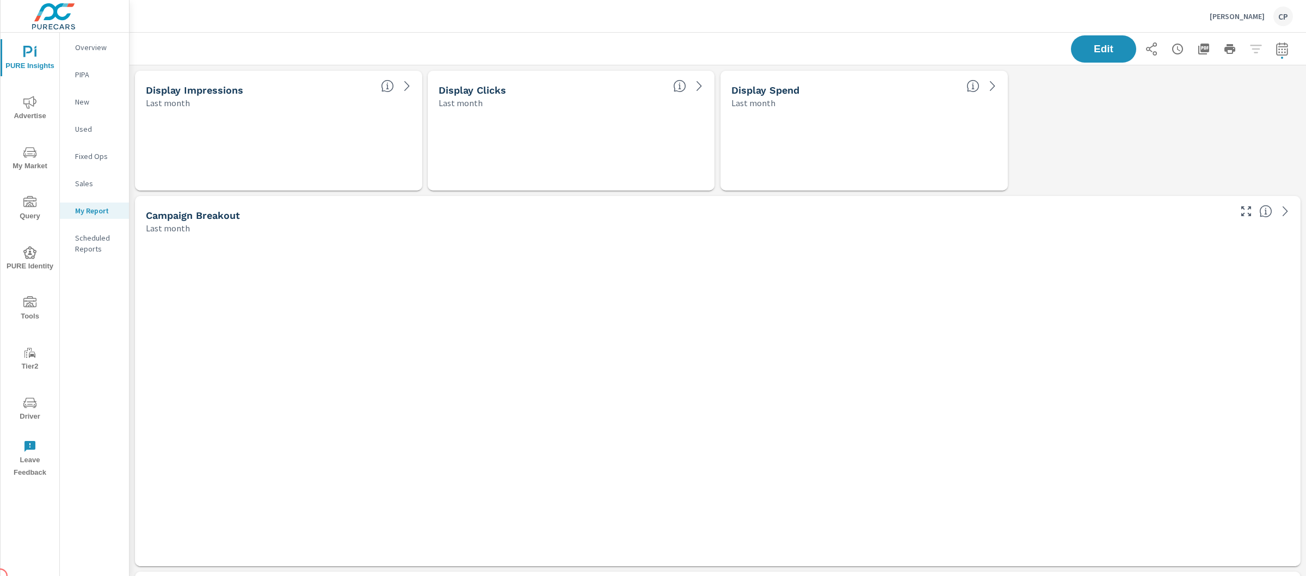
scroll to position [3782, 1188]
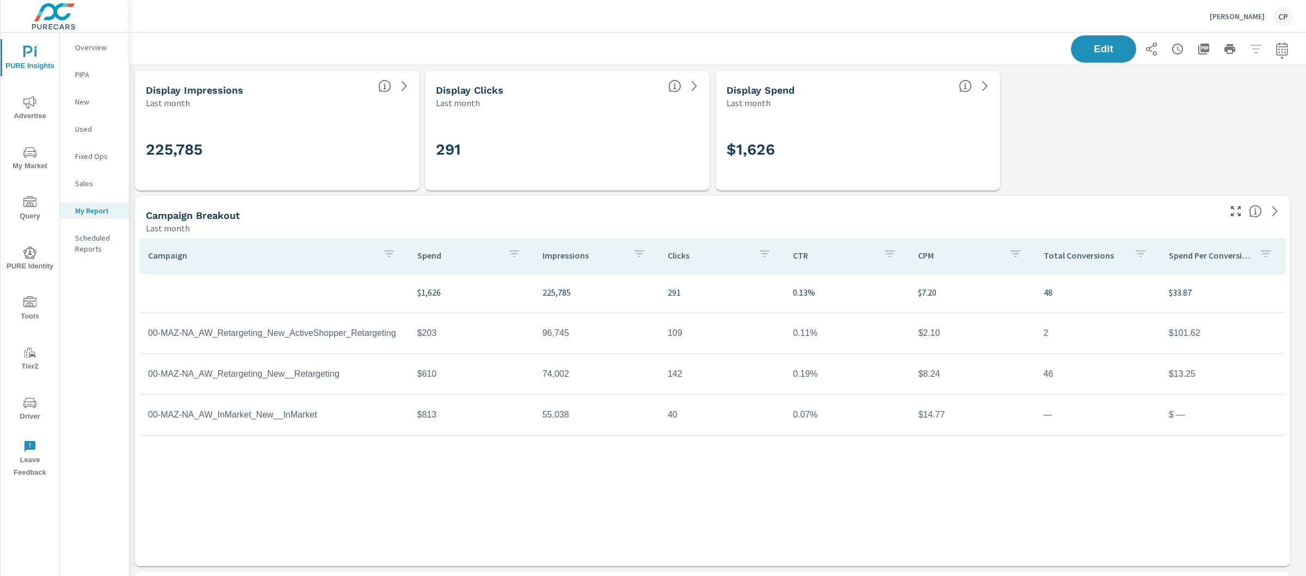
click at [1279, 48] on icon "button" at bounding box center [1282, 50] width 7 height 4
select select "Last month"
click at [1279, 49] on icon "button" at bounding box center [1282, 50] width 7 height 4
select select "Last month"
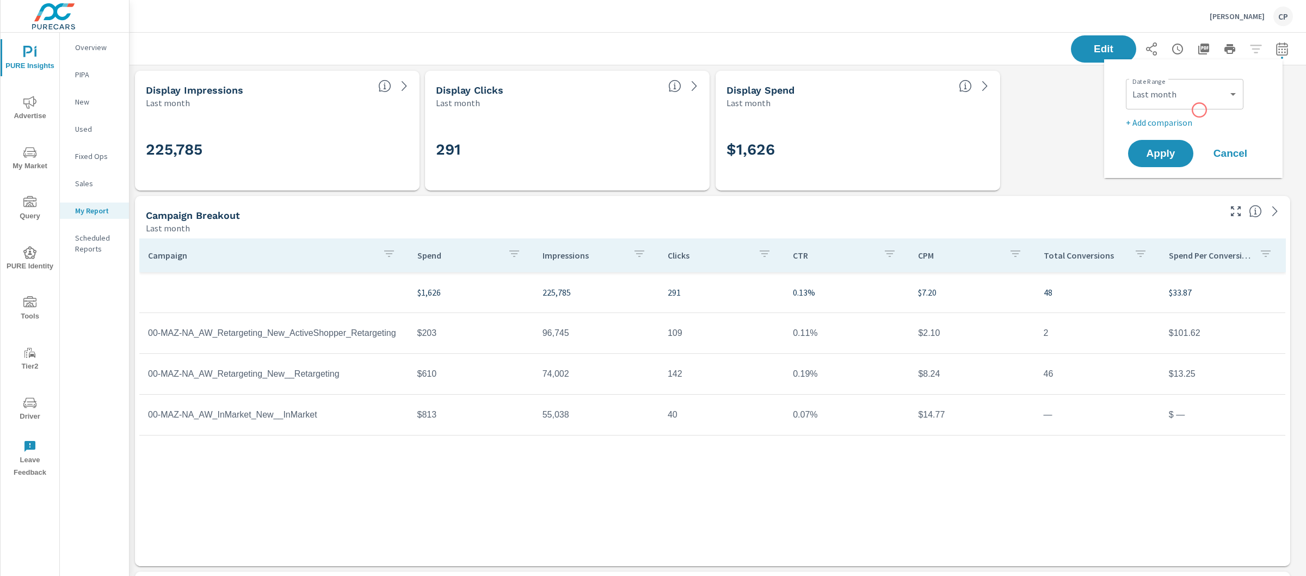
click at [1186, 118] on p "+ Add comparison" at bounding box center [1195, 122] width 139 height 13
click at [1195, 140] on select "Custom Previous period Previous month Previous year" at bounding box center [1185, 142] width 109 height 22
select select "Previous month"
click at [1147, 187] on span "Apply" at bounding box center [1161, 184] width 45 height 10
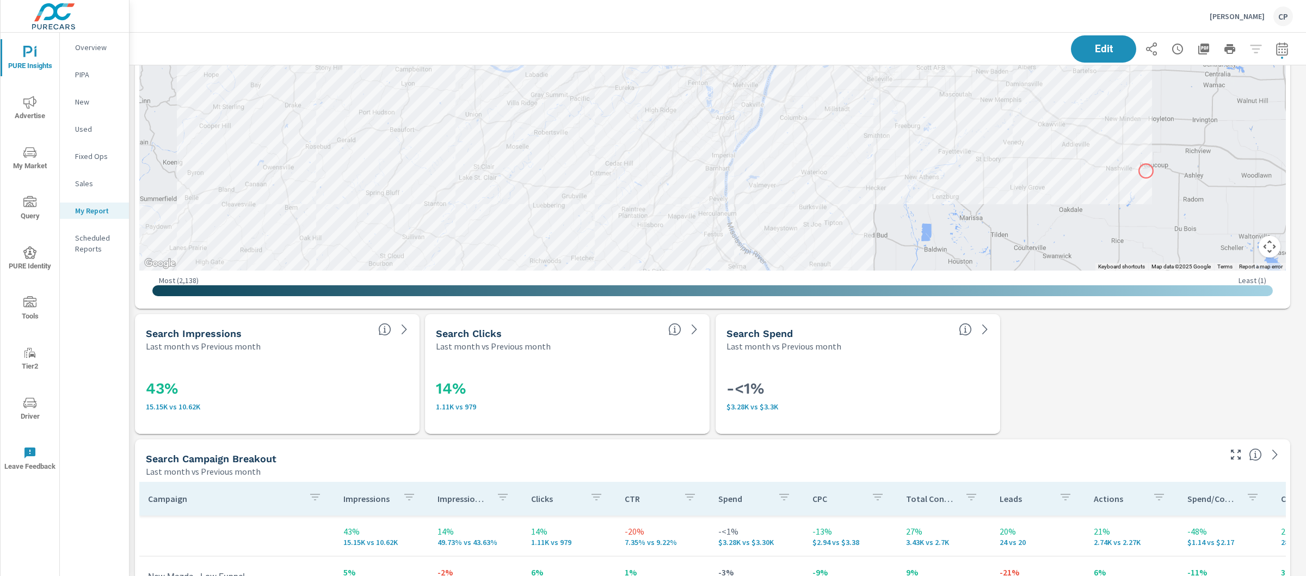
scroll to position [1707, 0]
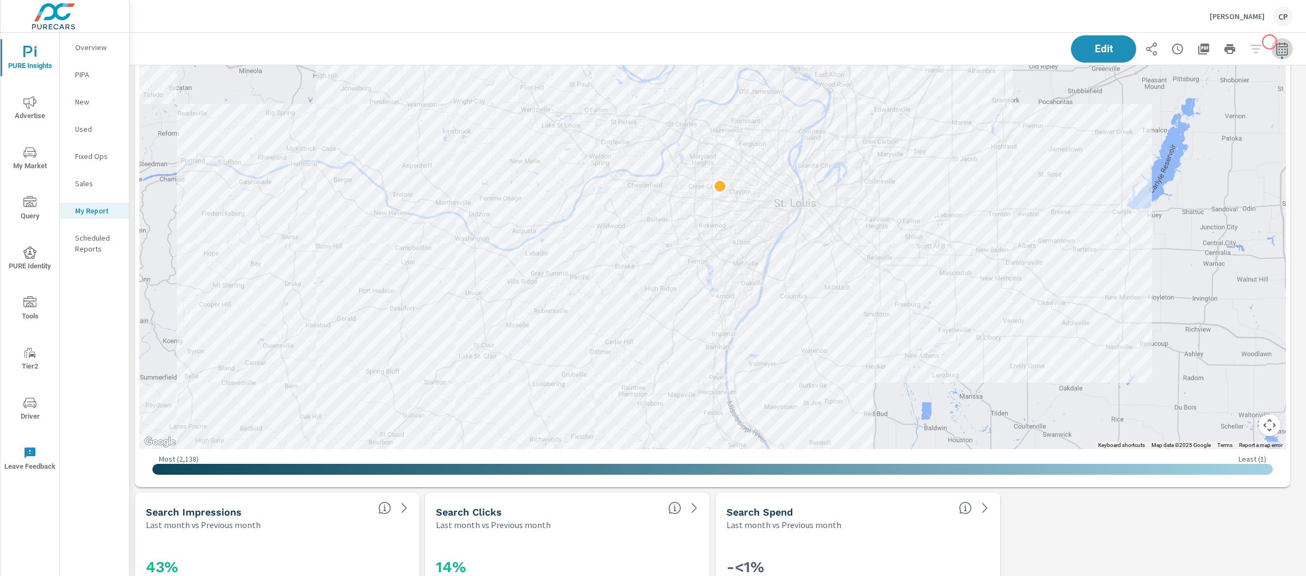
click at [1276, 42] on icon "button" at bounding box center [1282, 48] width 13 height 13
select select "Last month"
select select "Previous month"
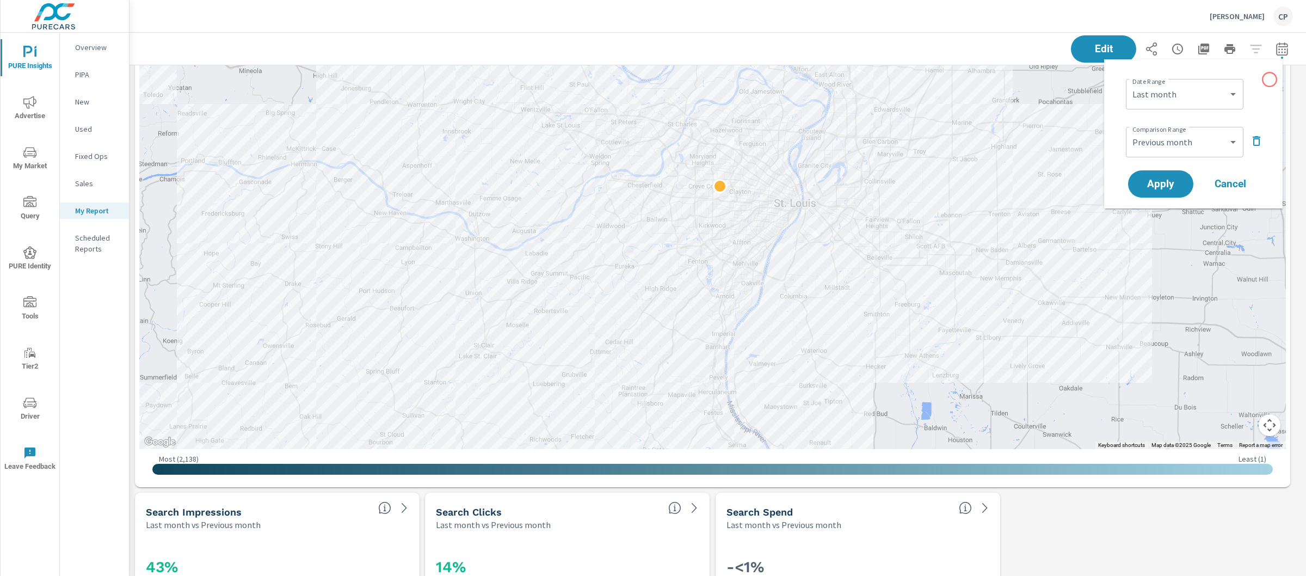
scroll to position [3782, 1188]
click at [1217, 99] on select "Custom [DATE] Last week Last 7 days Last 14 days Last 30 days Last 45 days Last…" at bounding box center [1185, 94] width 109 height 22
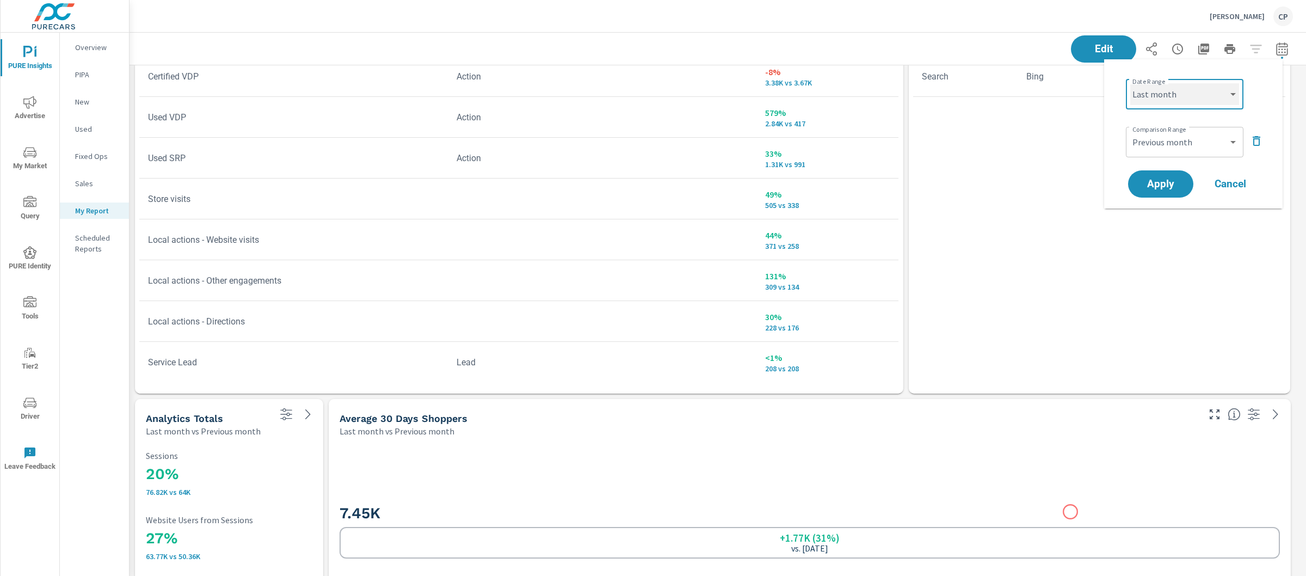
scroll to position [3130, 0]
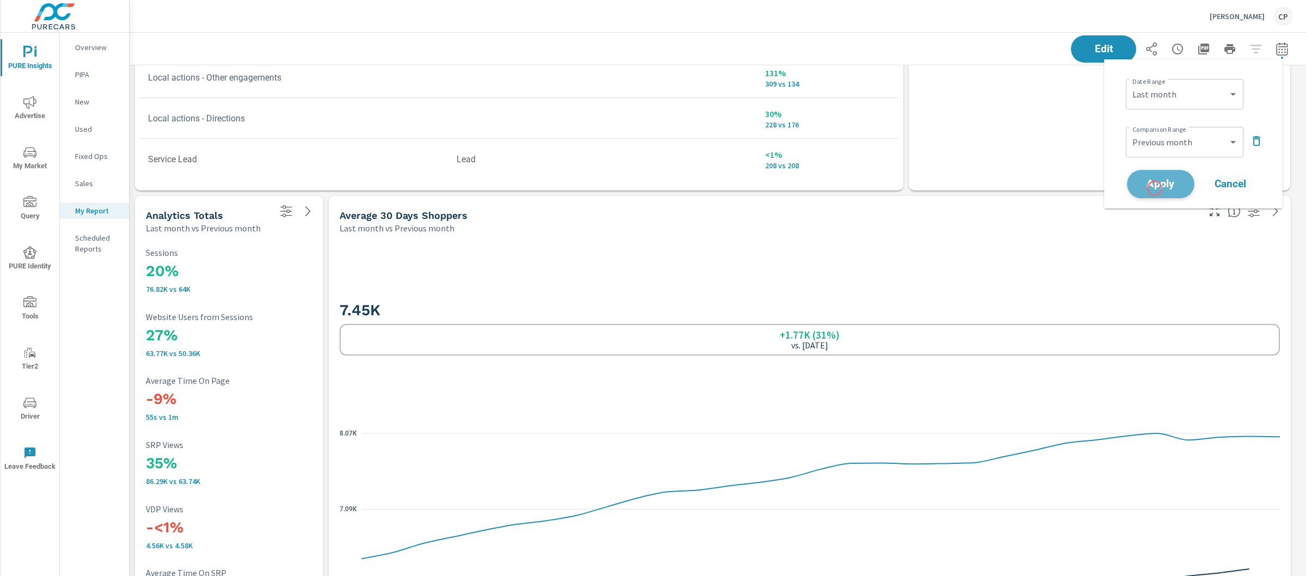
click at [1155, 188] on span "Apply" at bounding box center [1161, 184] width 45 height 10
click at [1276, 44] on icon "button" at bounding box center [1281, 48] width 11 height 13
select select "Last month"
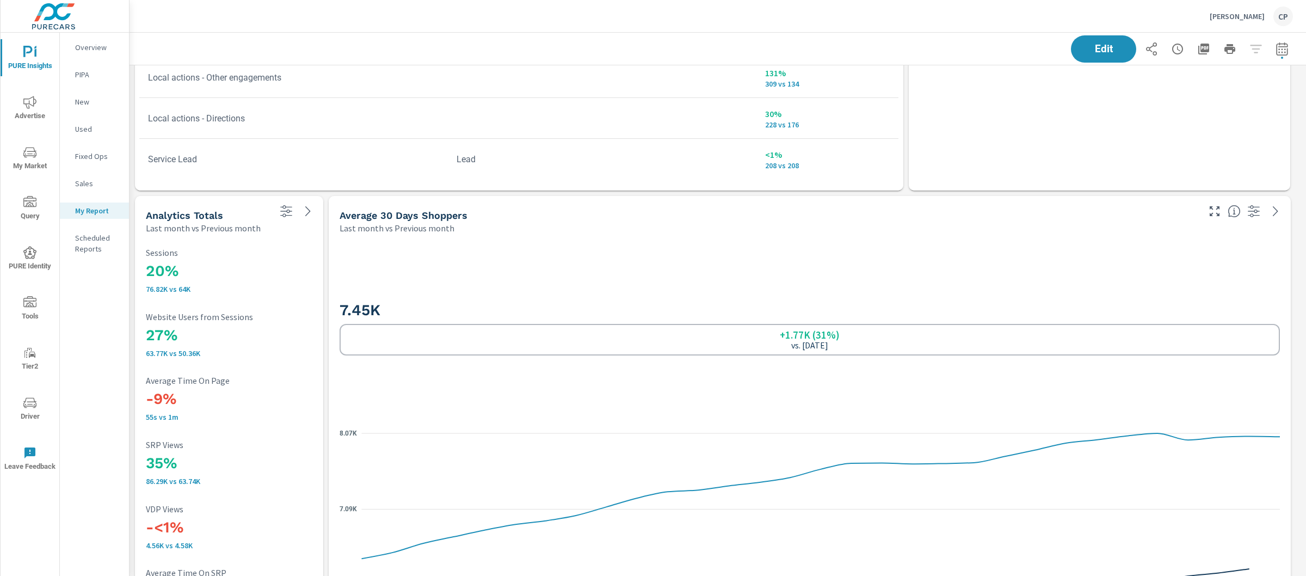
select select "Previous month"
click at [1276, 49] on icon "button" at bounding box center [1282, 48] width 13 height 13
select select "Last month"
select select "Previous month"
click at [1224, 79] on div "Custom Yesterday Last week Last 7 days Last 14 days Last 30 days Last 45 days L…" at bounding box center [1185, 94] width 118 height 30
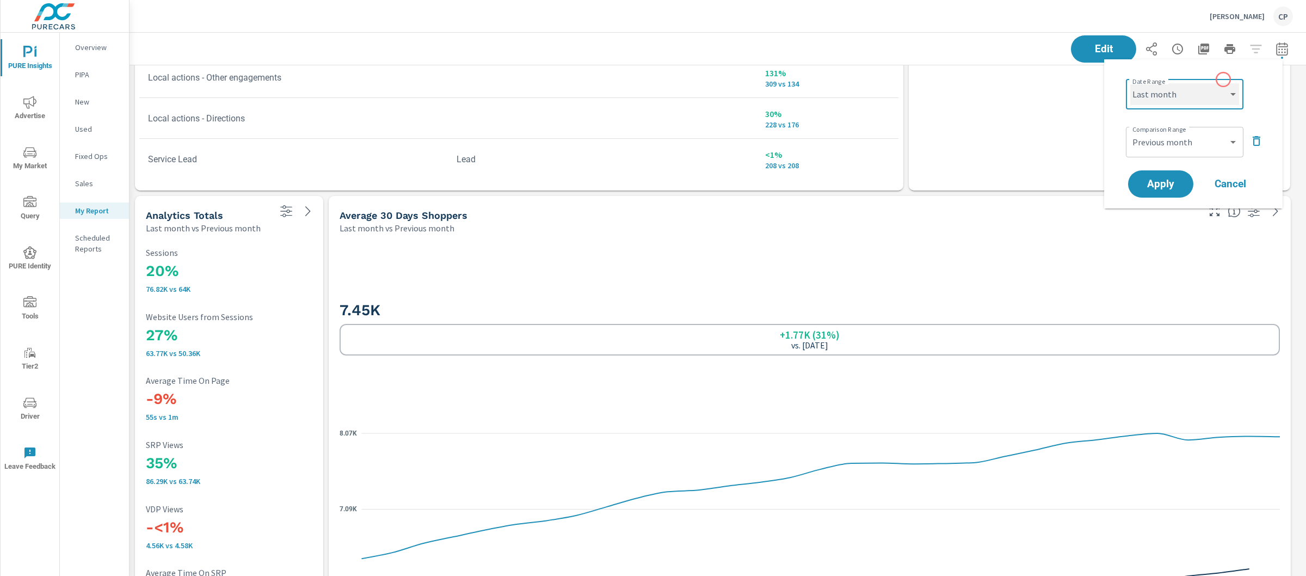
click at [1223, 85] on select "Custom [DATE] Last week Last 7 days Last 14 days Last 30 days Last 45 days Last…" at bounding box center [1185, 94] width 109 height 22
select select "Month to date"
click at [1208, 127] on div "Custom Previous period Previous month Previous year ​" at bounding box center [1185, 142] width 118 height 30
click at [1210, 133] on select "Custom Previous period Previous month Previous year" at bounding box center [1185, 142] width 109 height 22
click at [1175, 185] on span "Apply" at bounding box center [1161, 184] width 45 height 10
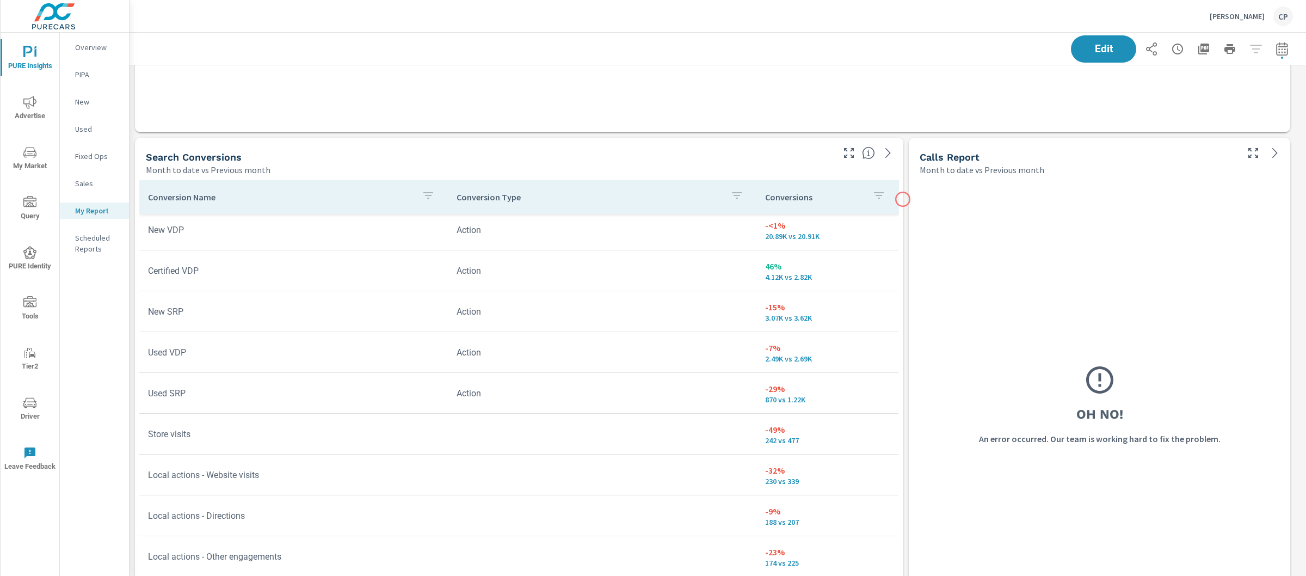
scroll to position [2687, 0]
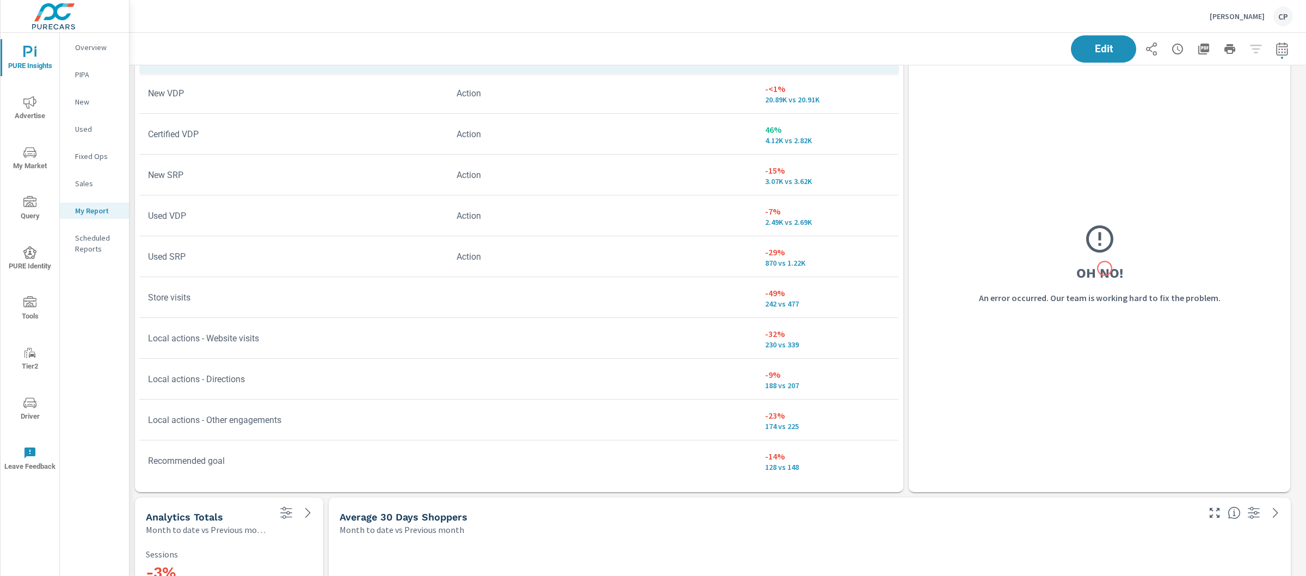
scroll to position [2789, 0]
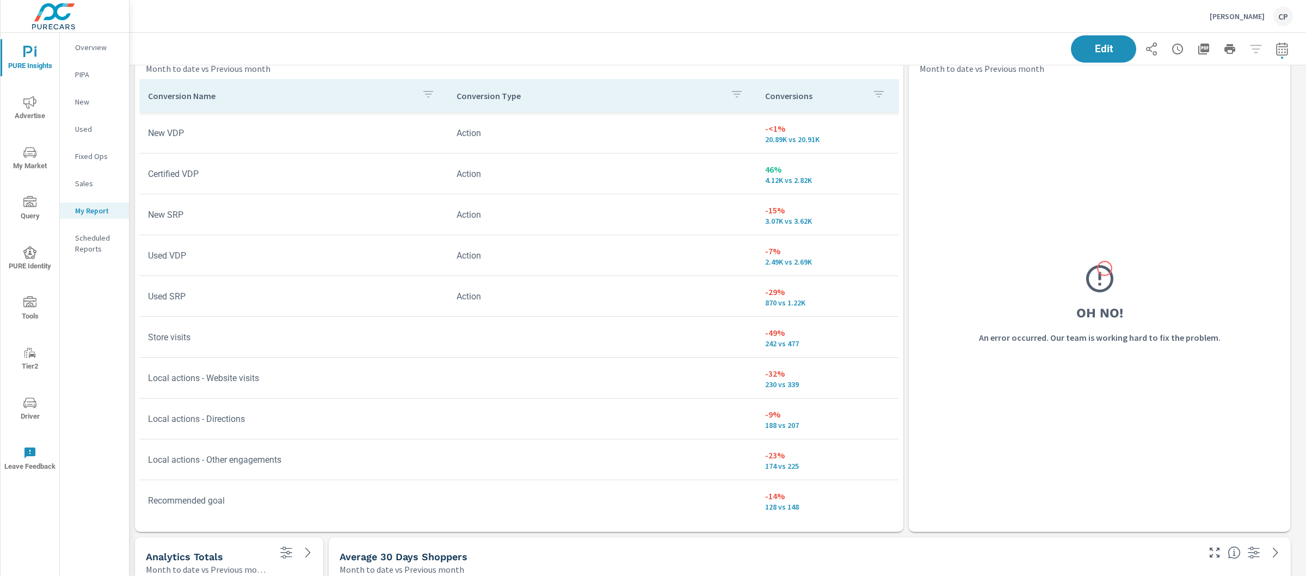
click at [1105, 268] on icon at bounding box center [1100, 278] width 27 height 27
click at [1105, 297] on div at bounding box center [1100, 282] width 33 height 41
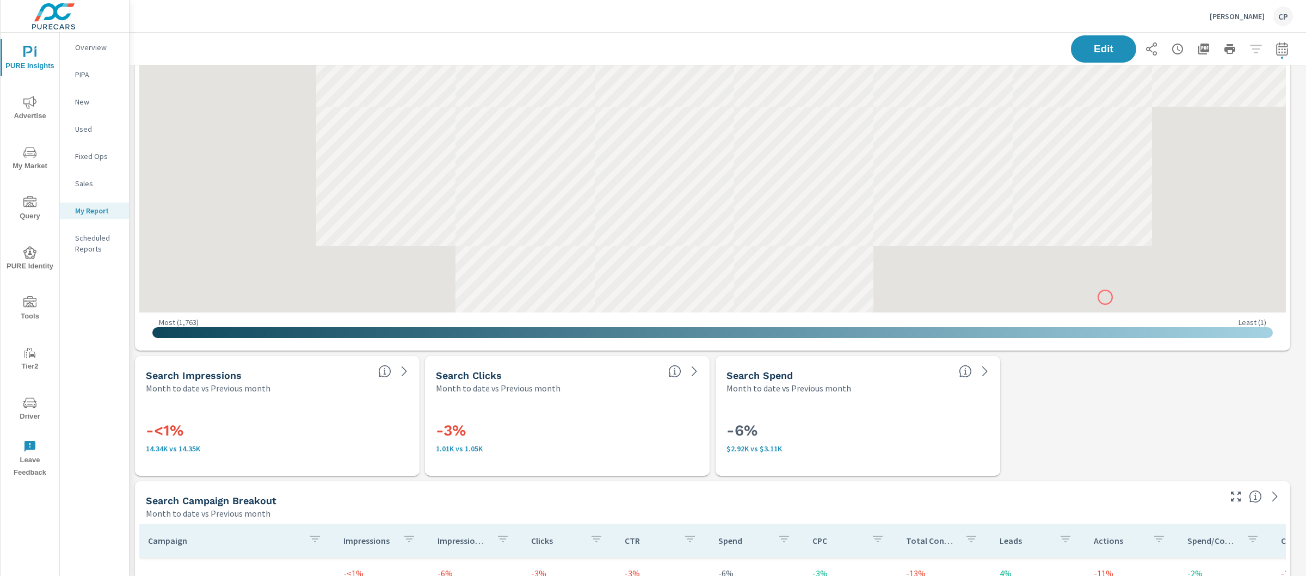
scroll to position [1983, 0]
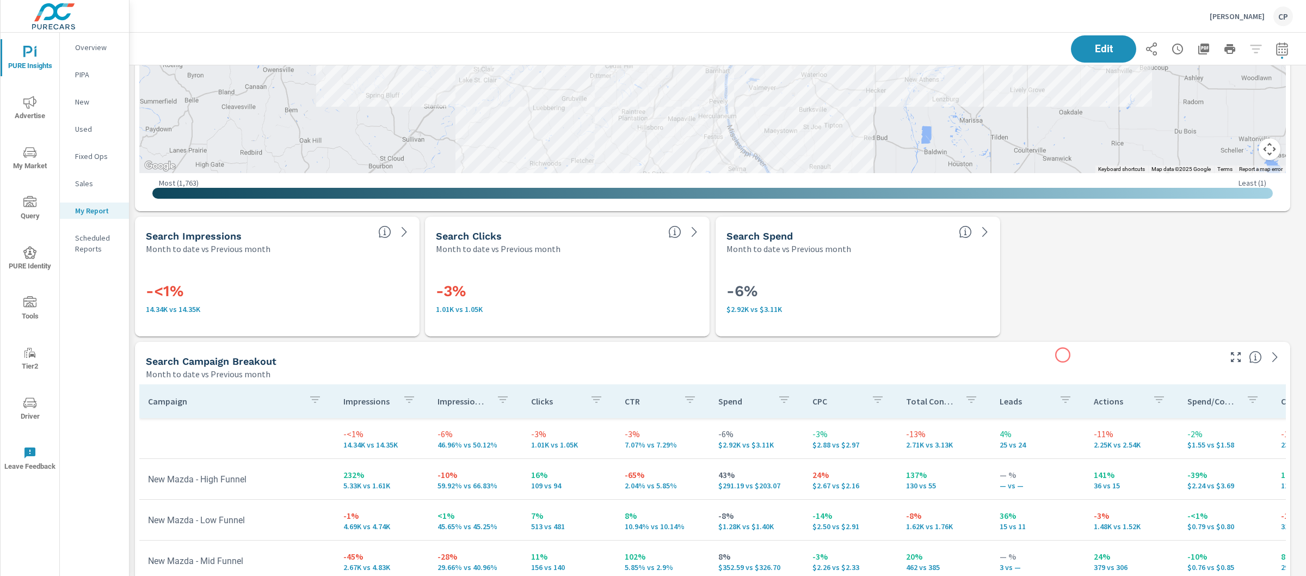
click at [1063, 355] on div "Search Campaign Breakout" at bounding box center [682, 361] width 1073 height 13
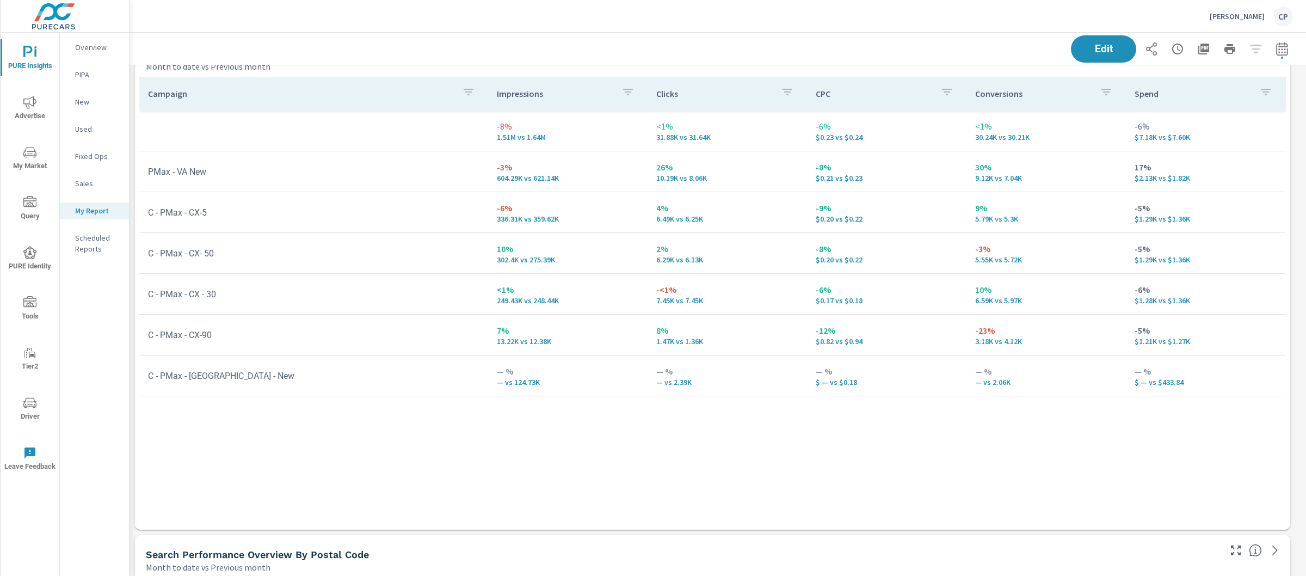
scroll to position [1358, 0]
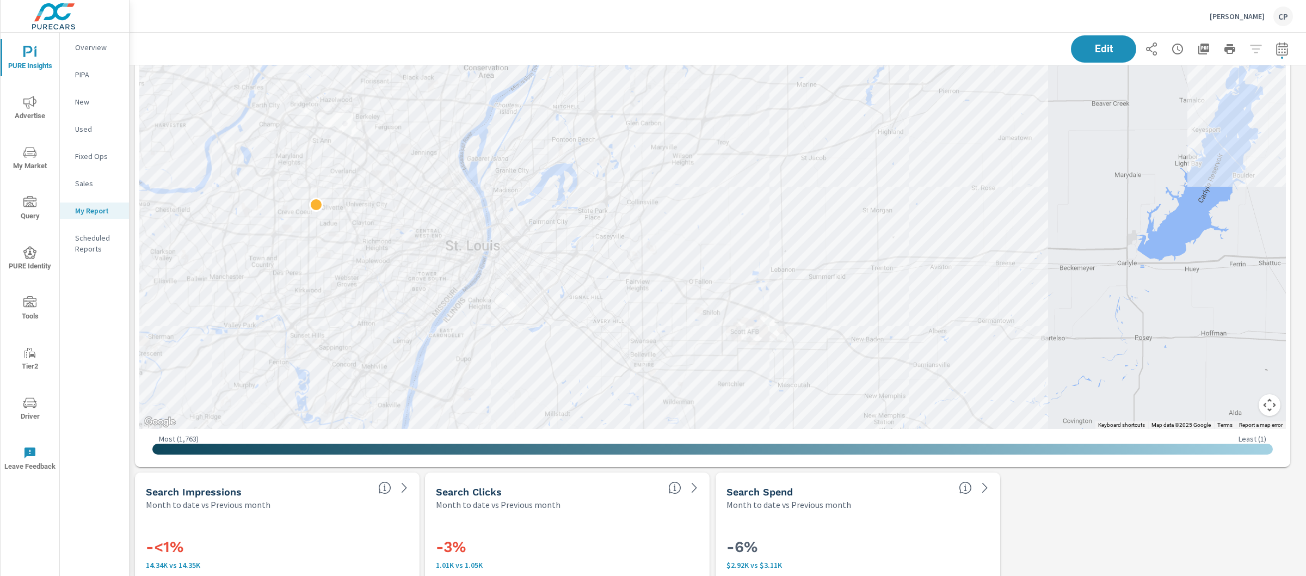
scroll to position [1783, 0]
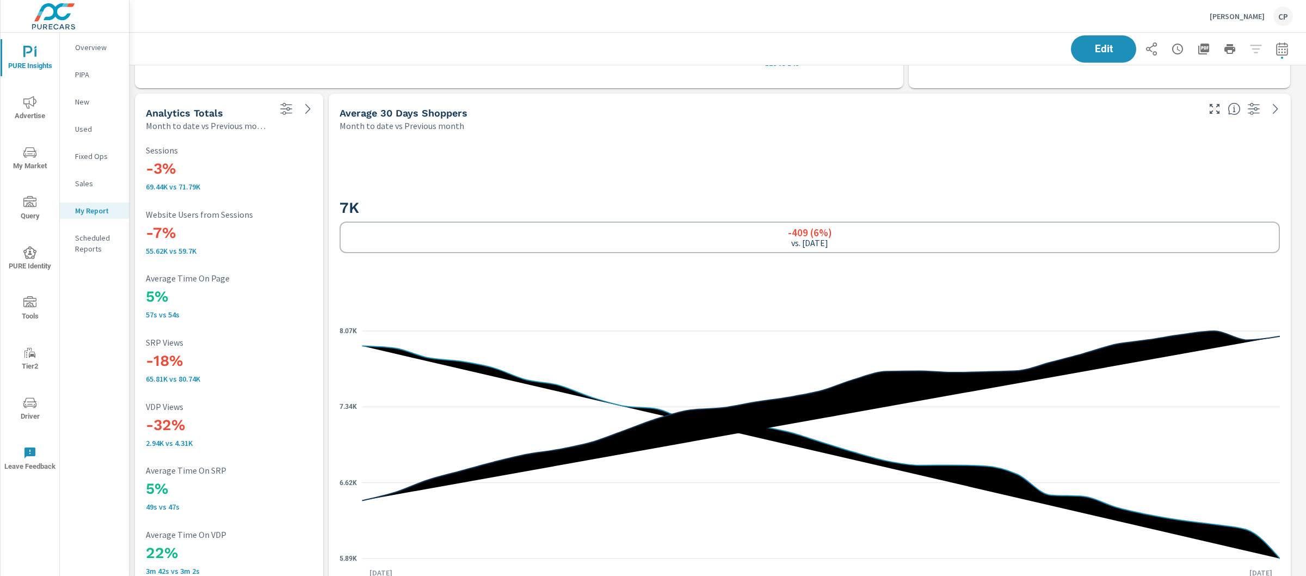
scroll to position [3231, 0]
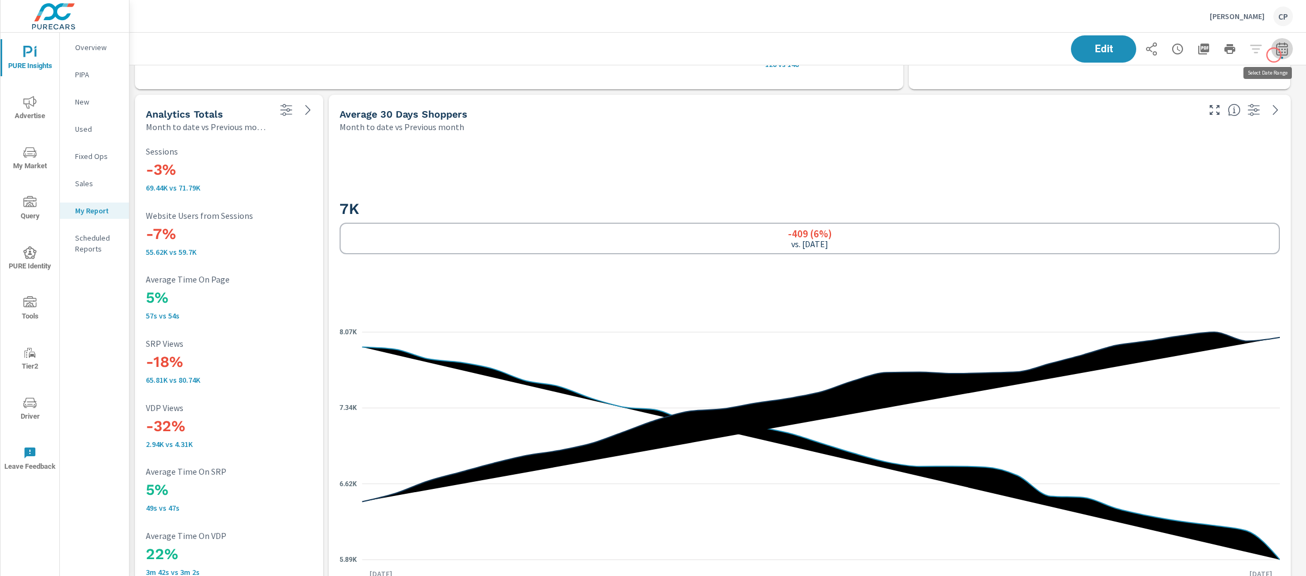
click at [1274, 55] on button "button" at bounding box center [1283, 49] width 22 height 22
select select "Month to date"
select select "Previous month"
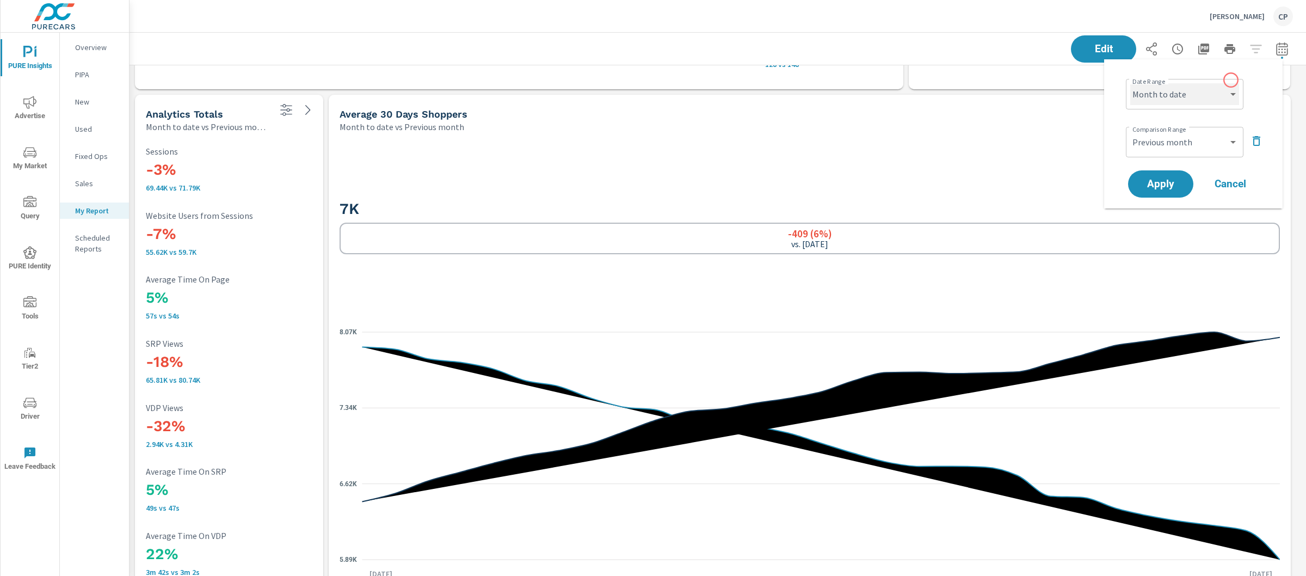
click at [1183, 99] on select "Custom [DATE] Last week Last 7 days Last 14 days Last 30 days Last 45 days Last…" at bounding box center [1185, 94] width 109 height 22
select select "Last month"
click at [1170, 183] on span "Apply" at bounding box center [1161, 184] width 45 height 10
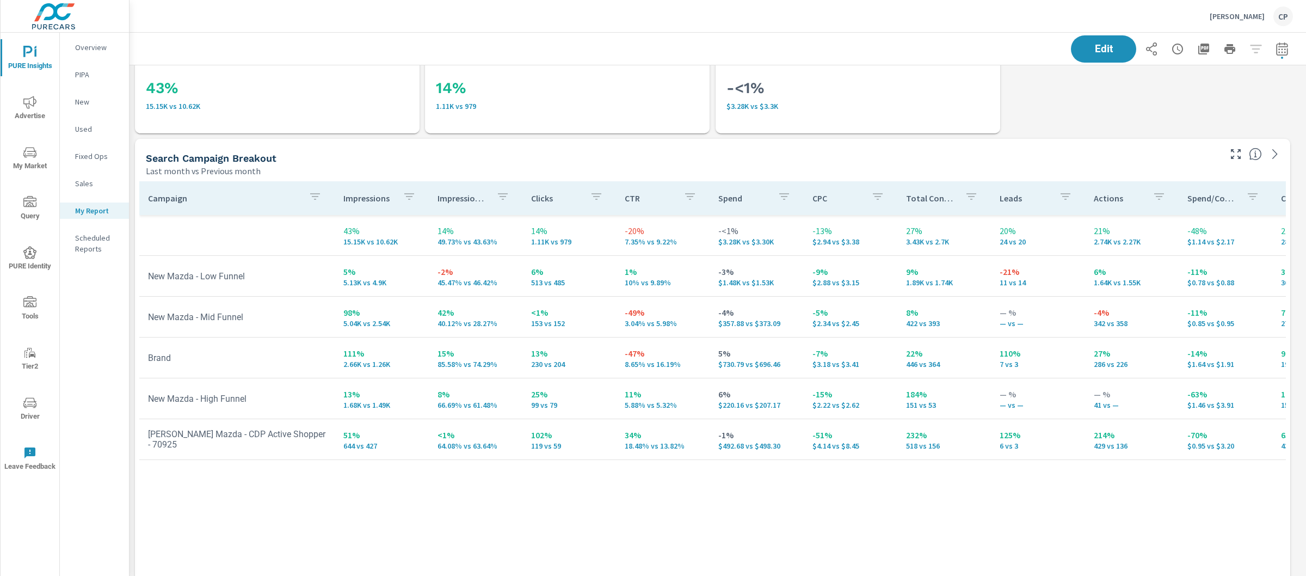
scroll to position [2263, 0]
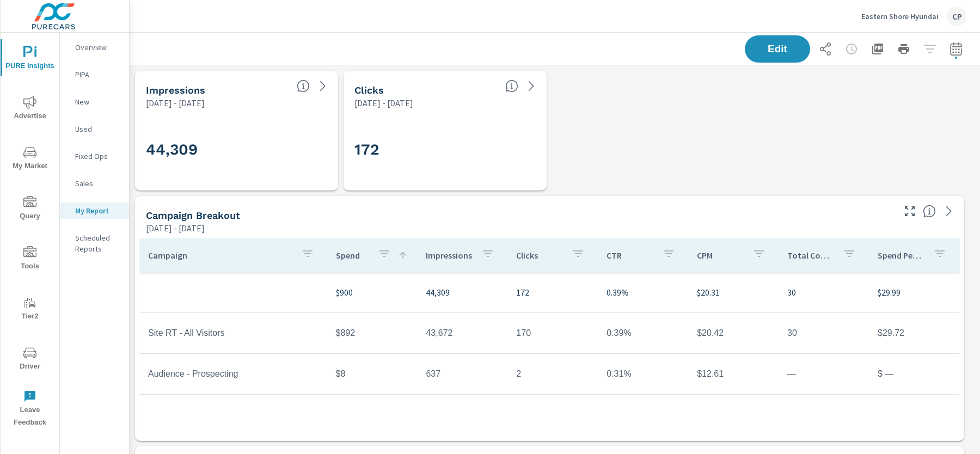
scroll to position [4409, 861]
